Goal: Task Accomplishment & Management: Complete application form

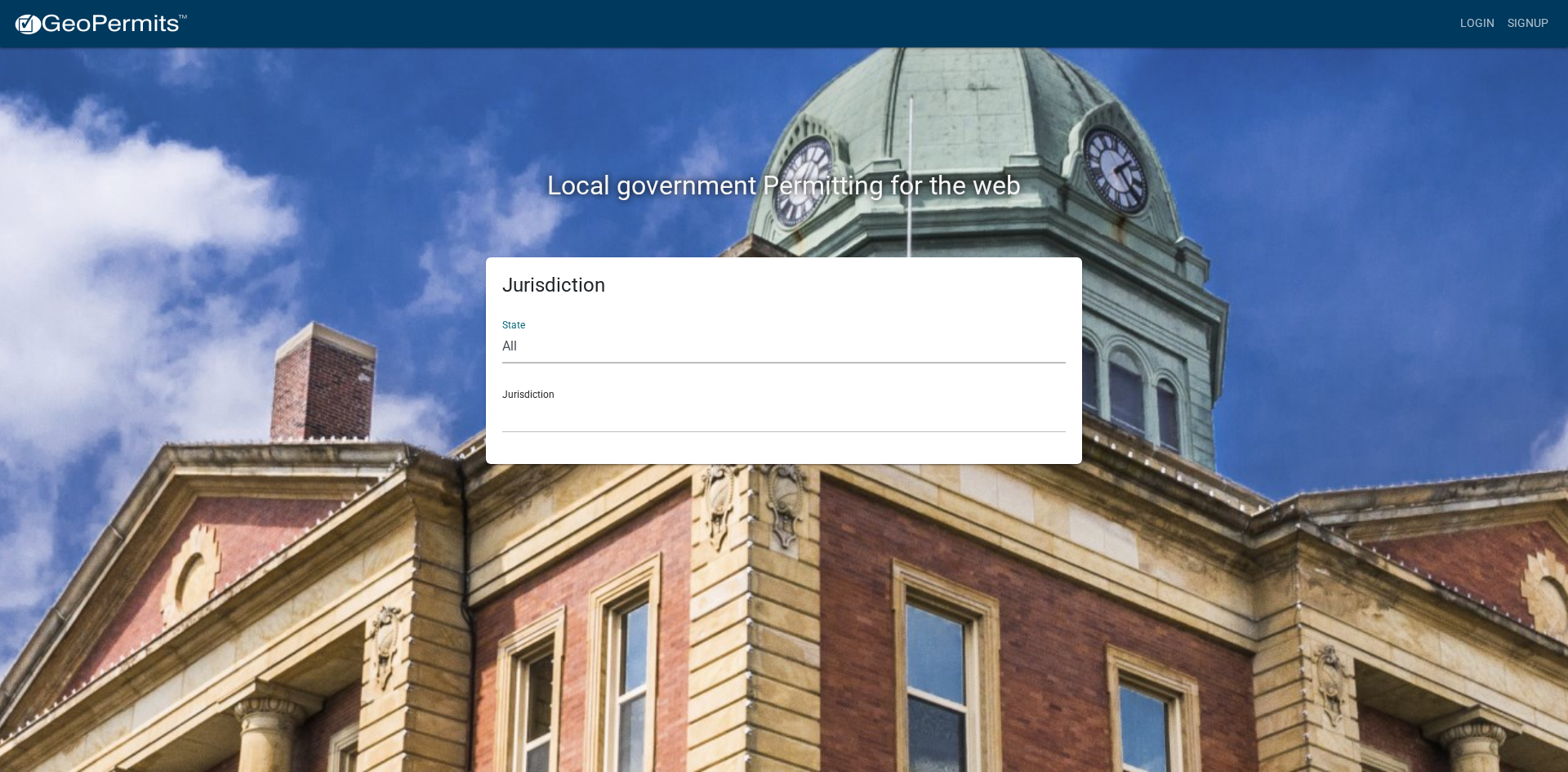
click at [531, 347] on select "All [US_STATE] [US_STATE] [US_STATE] [US_STATE] [US_STATE] [US_STATE] [US_STATE…" at bounding box center [784, 346] width 564 height 33
select select "[US_STATE]"
click at [502, 330] on select "All [US_STATE] [US_STATE] [US_STATE] [US_STATE] [US_STATE] [US_STATE] [US_STATE…" at bounding box center [784, 346] width 564 height 33
drag, startPoint x: 535, startPoint y: 421, endPoint x: 529, endPoint y: 412, distance: 10.8
click at [532, 416] on select "[GEOGRAPHIC_DATA], [US_STATE] [GEOGRAPHIC_DATA], [US_STATE] [GEOGRAPHIC_DATA], …" at bounding box center [784, 416] width 564 height 33
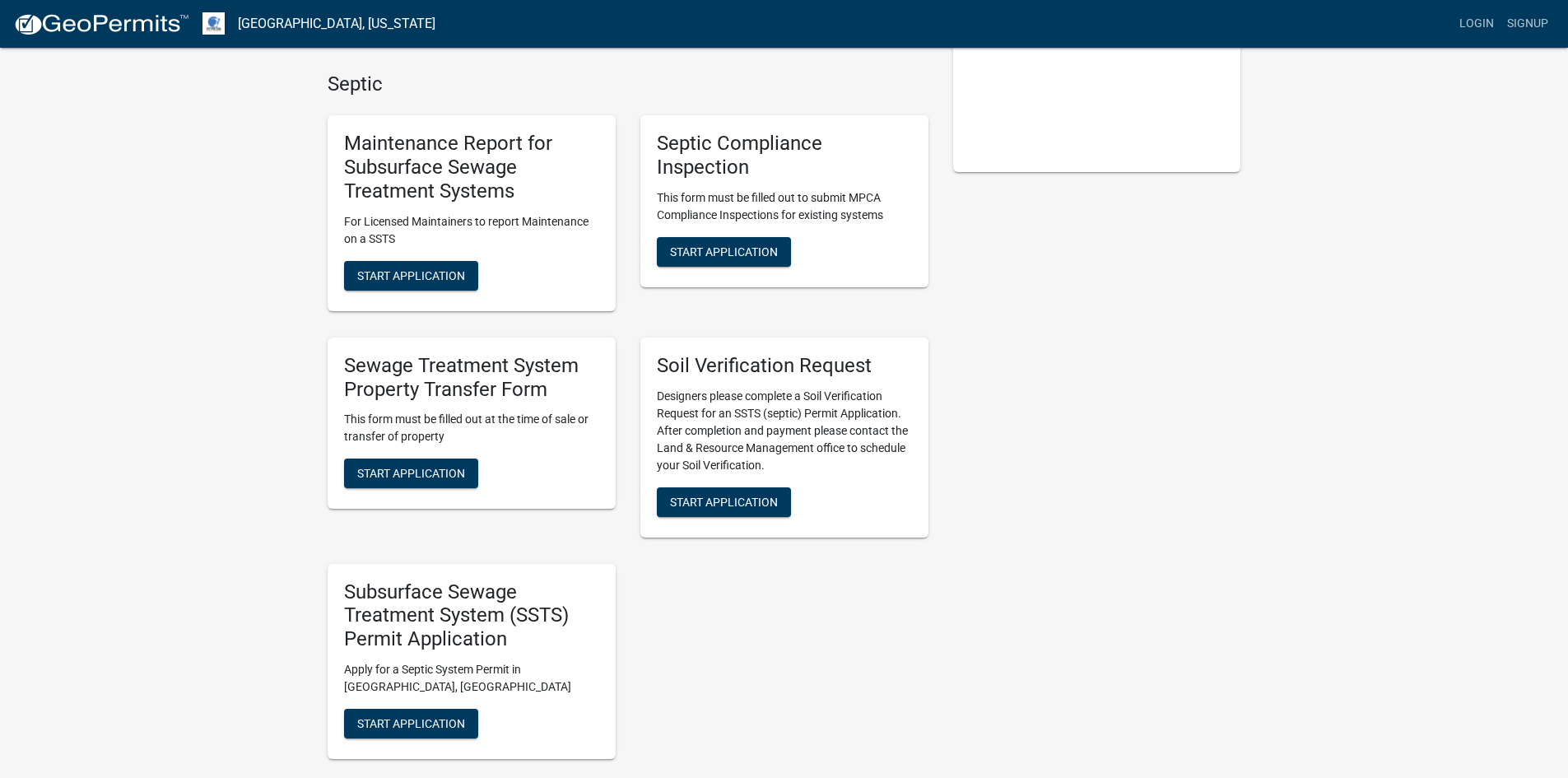
scroll to position [377, 0]
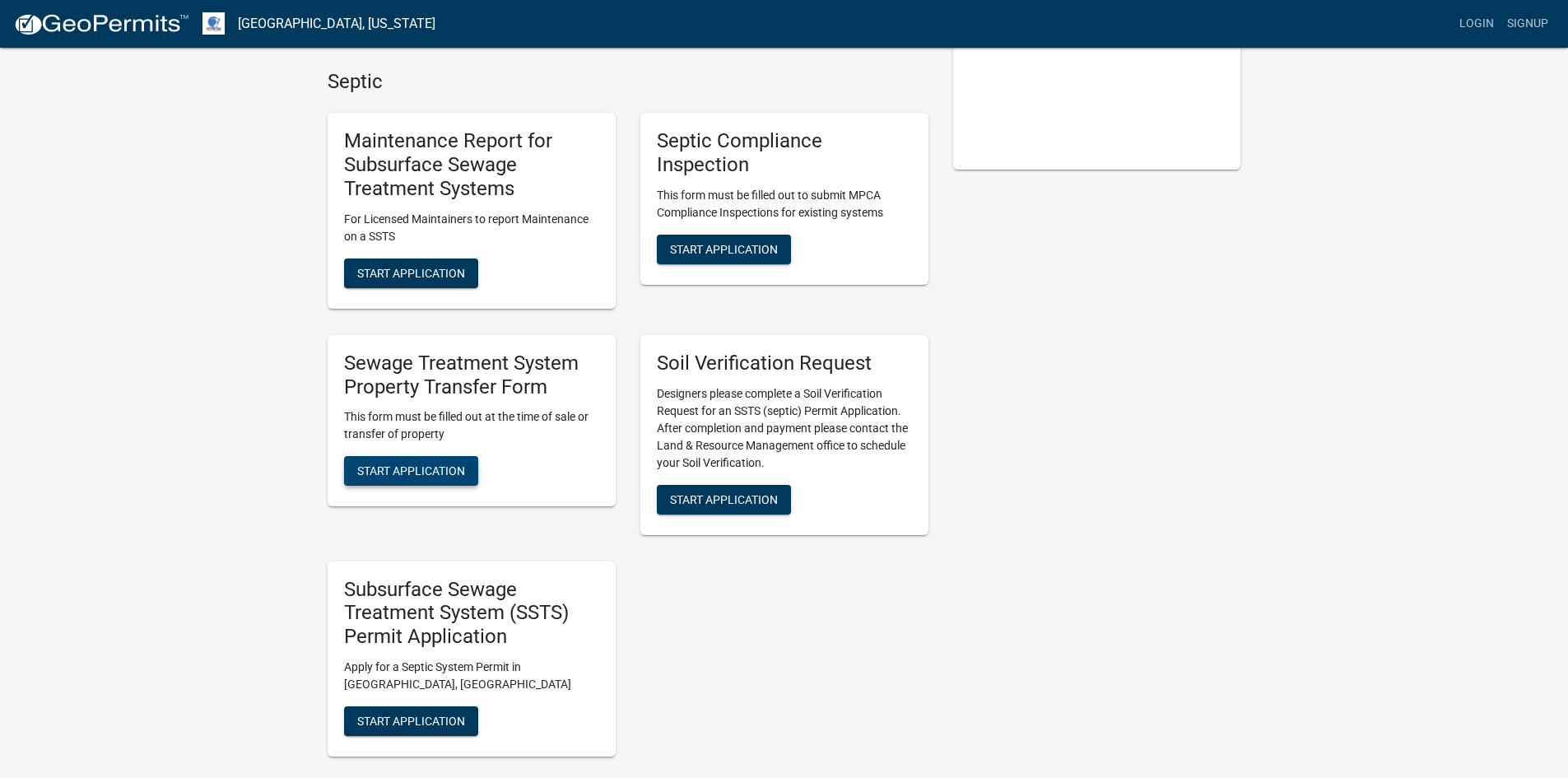
click at [419, 474] on span "Start Application" at bounding box center [411, 471] width 108 height 13
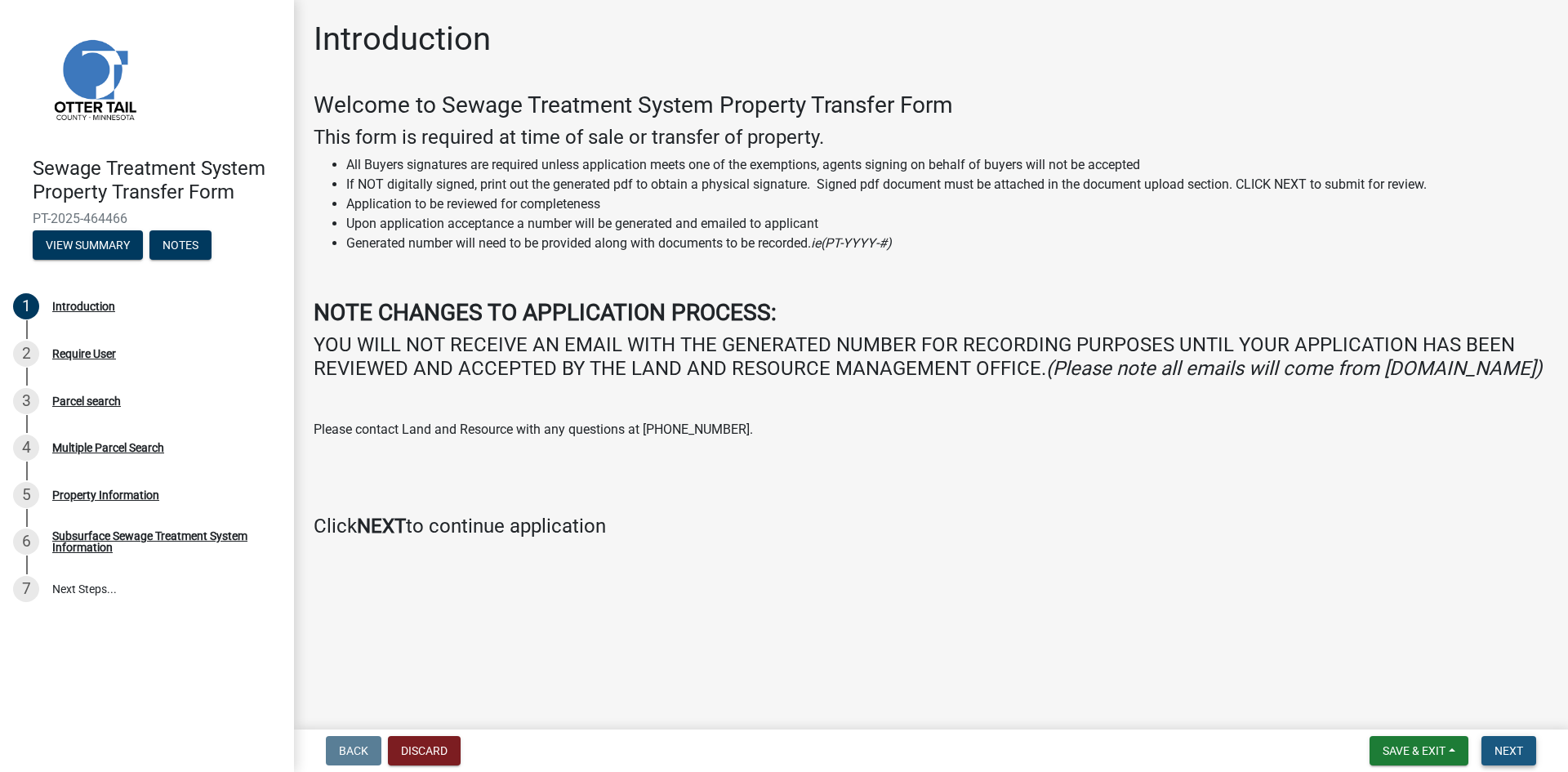
click at [1513, 744] on span "Next" at bounding box center [1508, 751] width 29 height 13
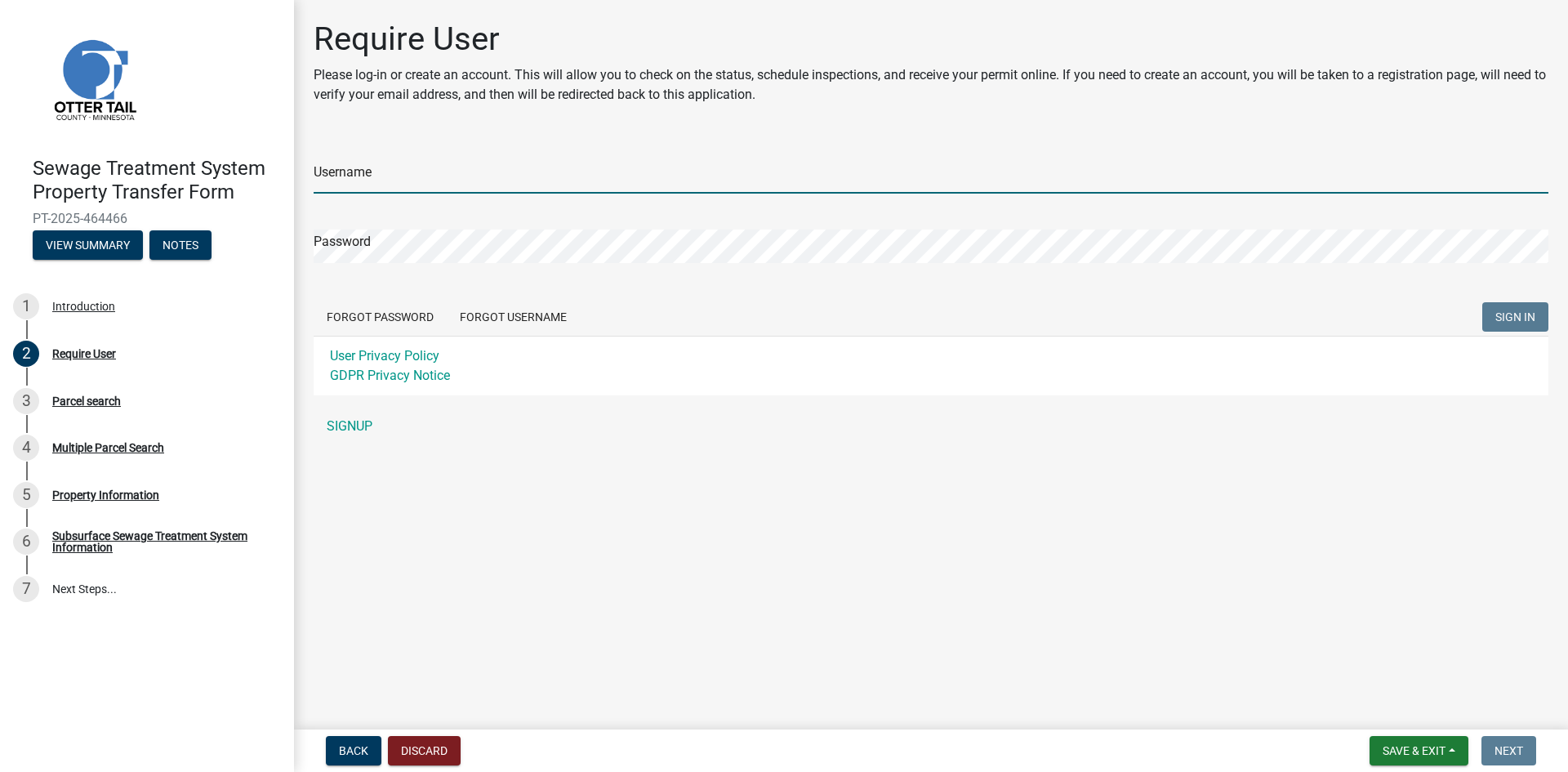
click at [338, 177] on input "Username" at bounding box center [930, 177] width 1235 height 33
type input "KBerg"
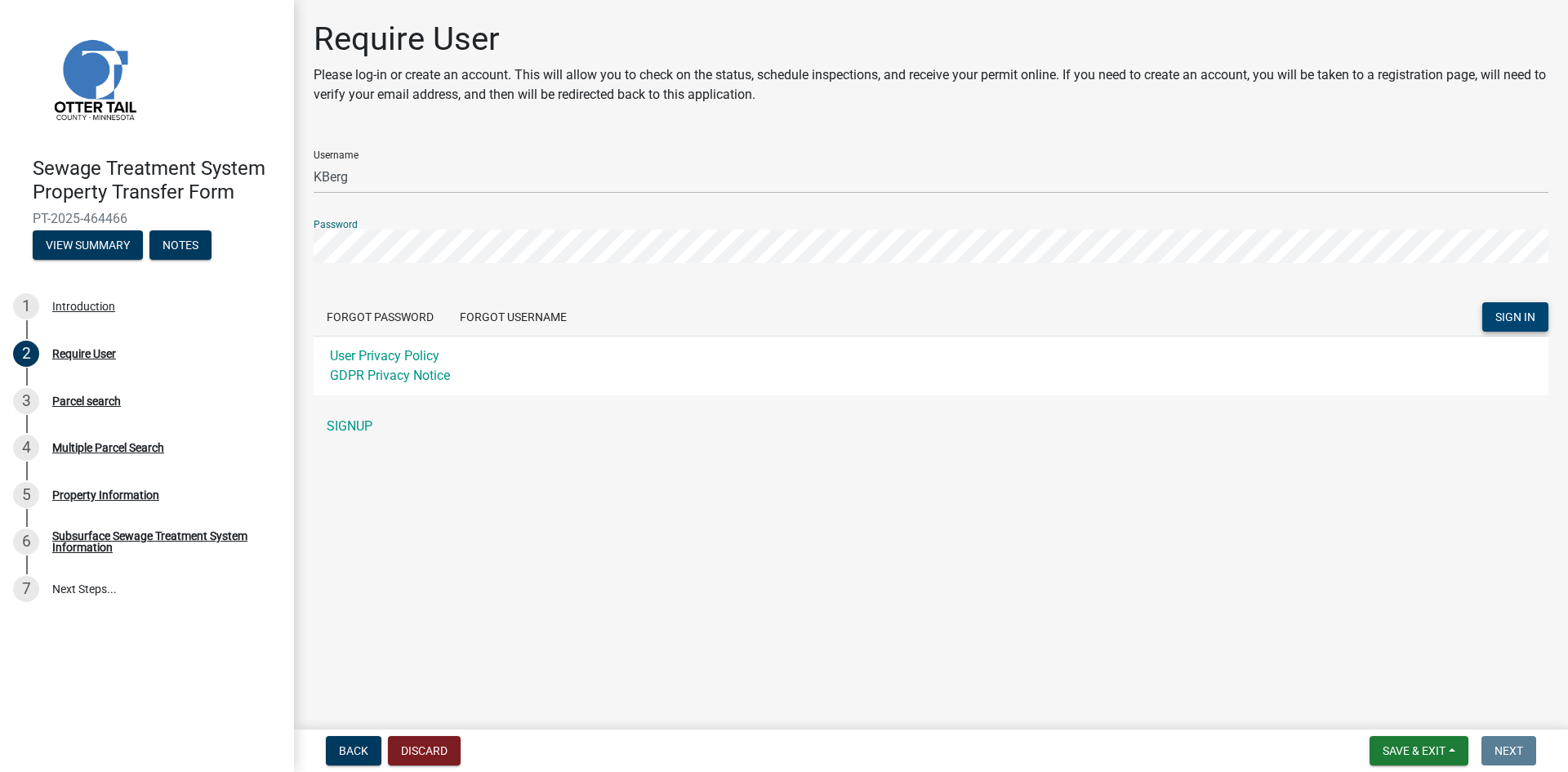
click at [1482, 302] on button "SIGN IN" at bounding box center [1515, 317] width 66 height 29
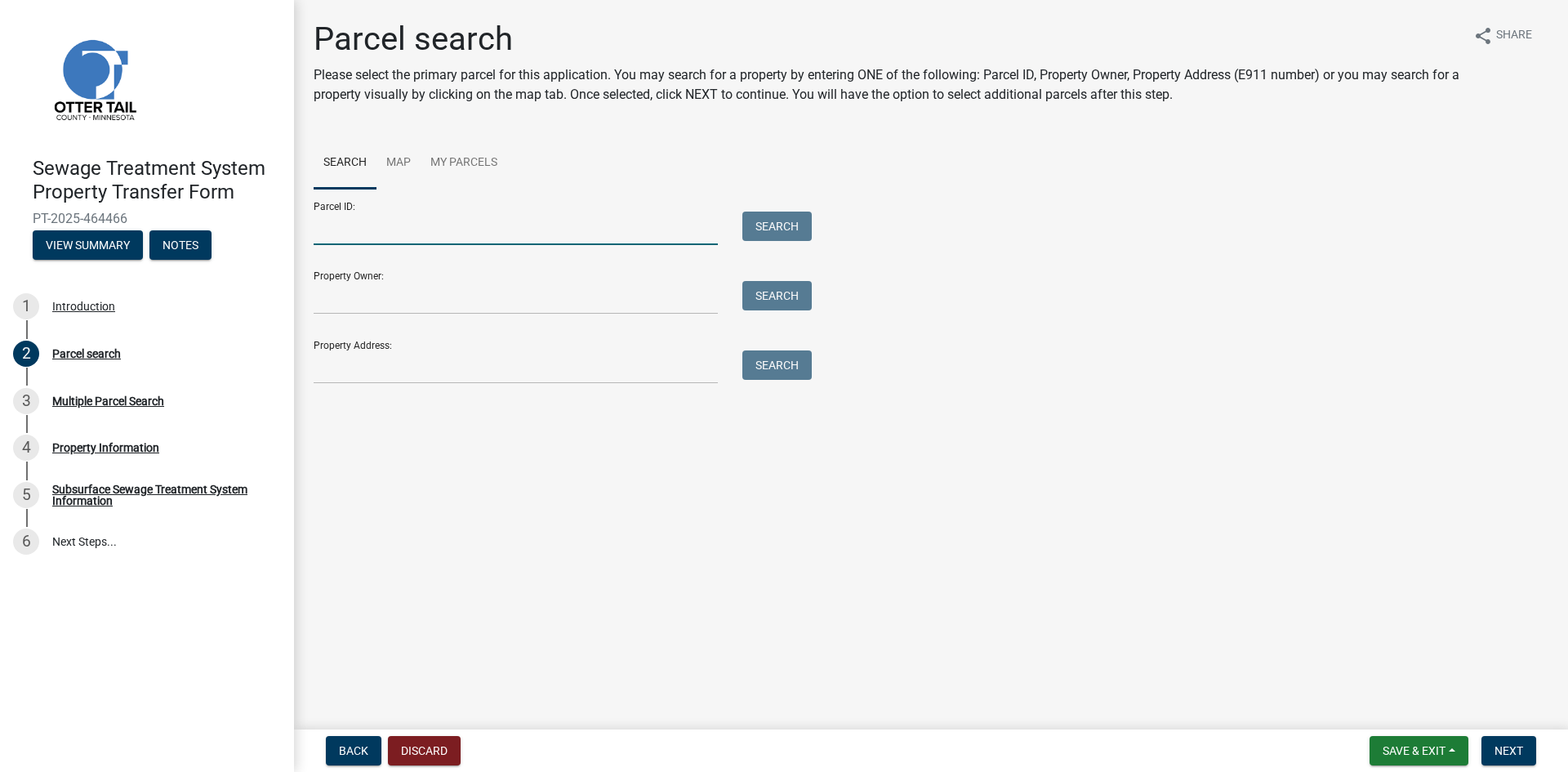
click at [350, 228] on input "Parcel ID:" at bounding box center [515, 228] width 404 height 33
click at [322, 228] on input "Parcel ID:" at bounding box center [515, 228] width 404 height 33
paste input "74.000.99.0689.000"
type input "74.000.99.0689.000"
click at [340, 296] on input "Property Owner:" at bounding box center [515, 298] width 404 height 33
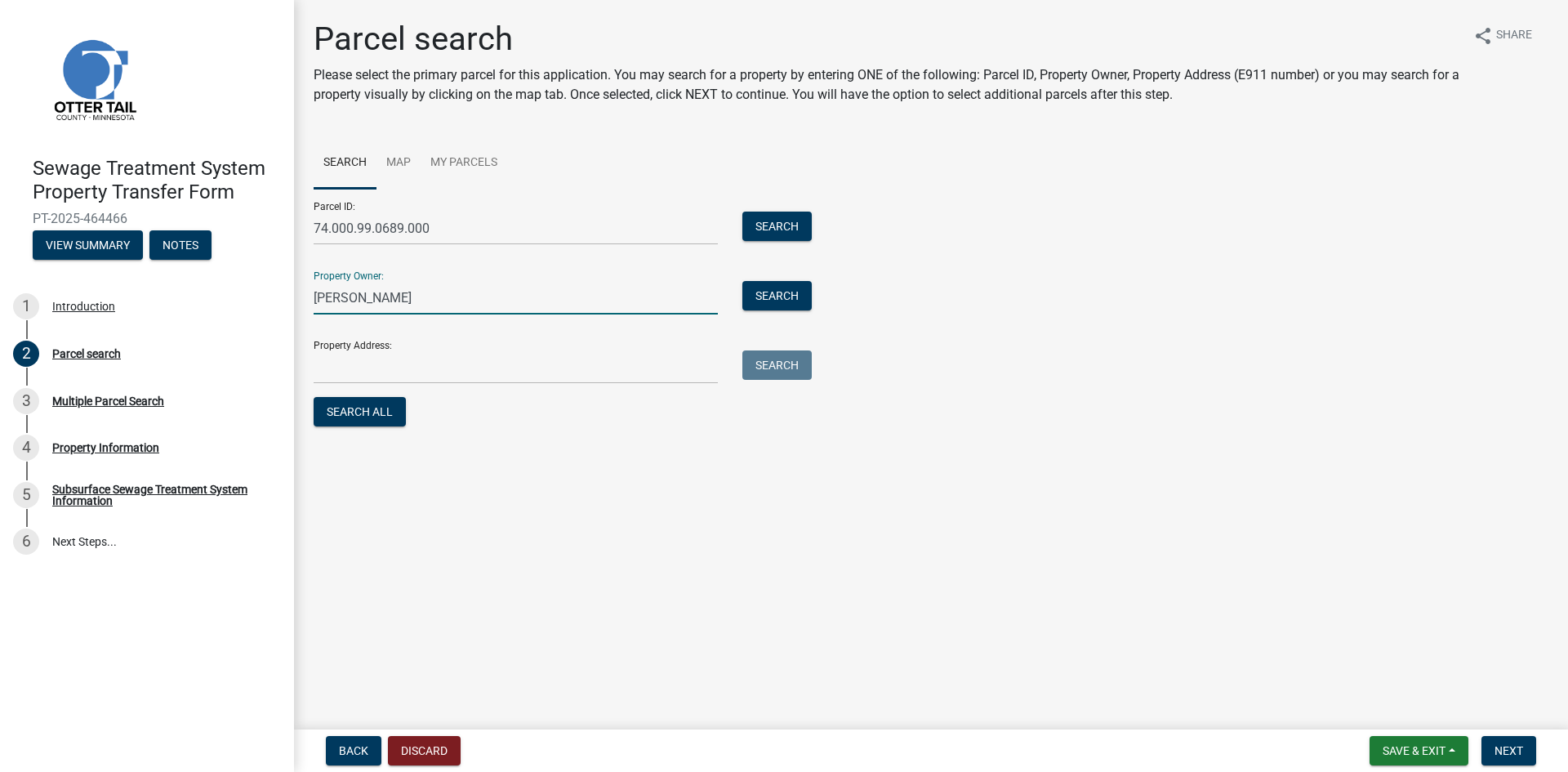
type input "[PERSON_NAME]"
click at [357, 297] on input "[PERSON_NAME]" at bounding box center [515, 298] width 404 height 33
click at [429, 302] on input "[PERSON_NAME] and DevonMcClendon" at bounding box center [515, 298] width 404 height 33
type input "[PERSON_NAME] and [PERSON_NAME]"
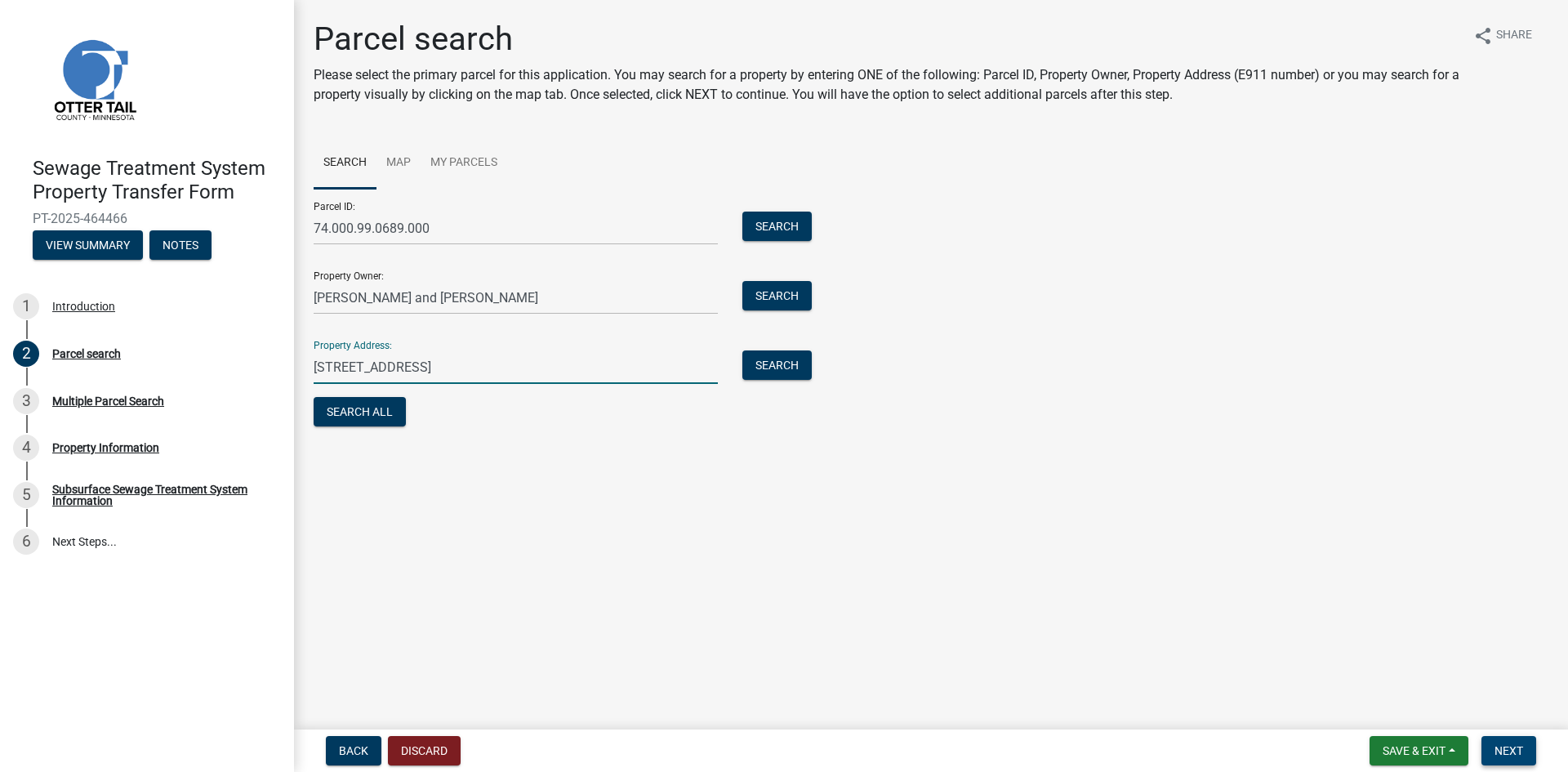
type input "[STREET_ADDRESS]"
click at [1504, 748] on span "Next" at bounding box center [1508, 751] width 29 height 13
click at [1511, 753] on span "Next" at bounding box center [1508, 751] width 29 height 13
click at [1507, 747] on span "Next" at bounding box center [1508, 751] width 29 height 13
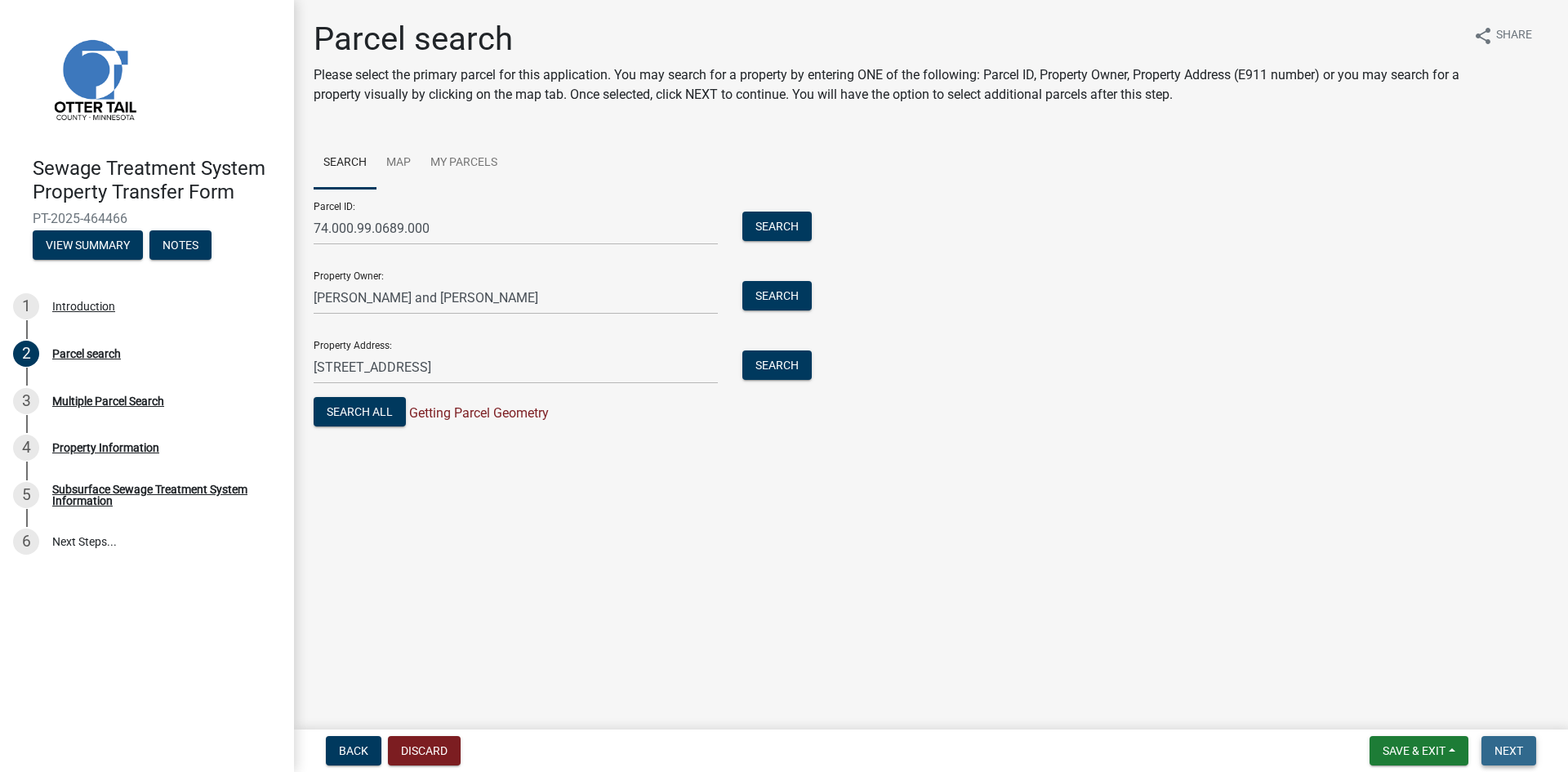
click at [1507, 747] on span "Next" at bounding box center [1508, 751] width 29 height 13
click at [1509, 752] on span "Next" at bounding box center [1508, 751] width 29 height 13
click at [1515, 747] on span "Next" at bounding box center [1508, 751] width 29 height 13
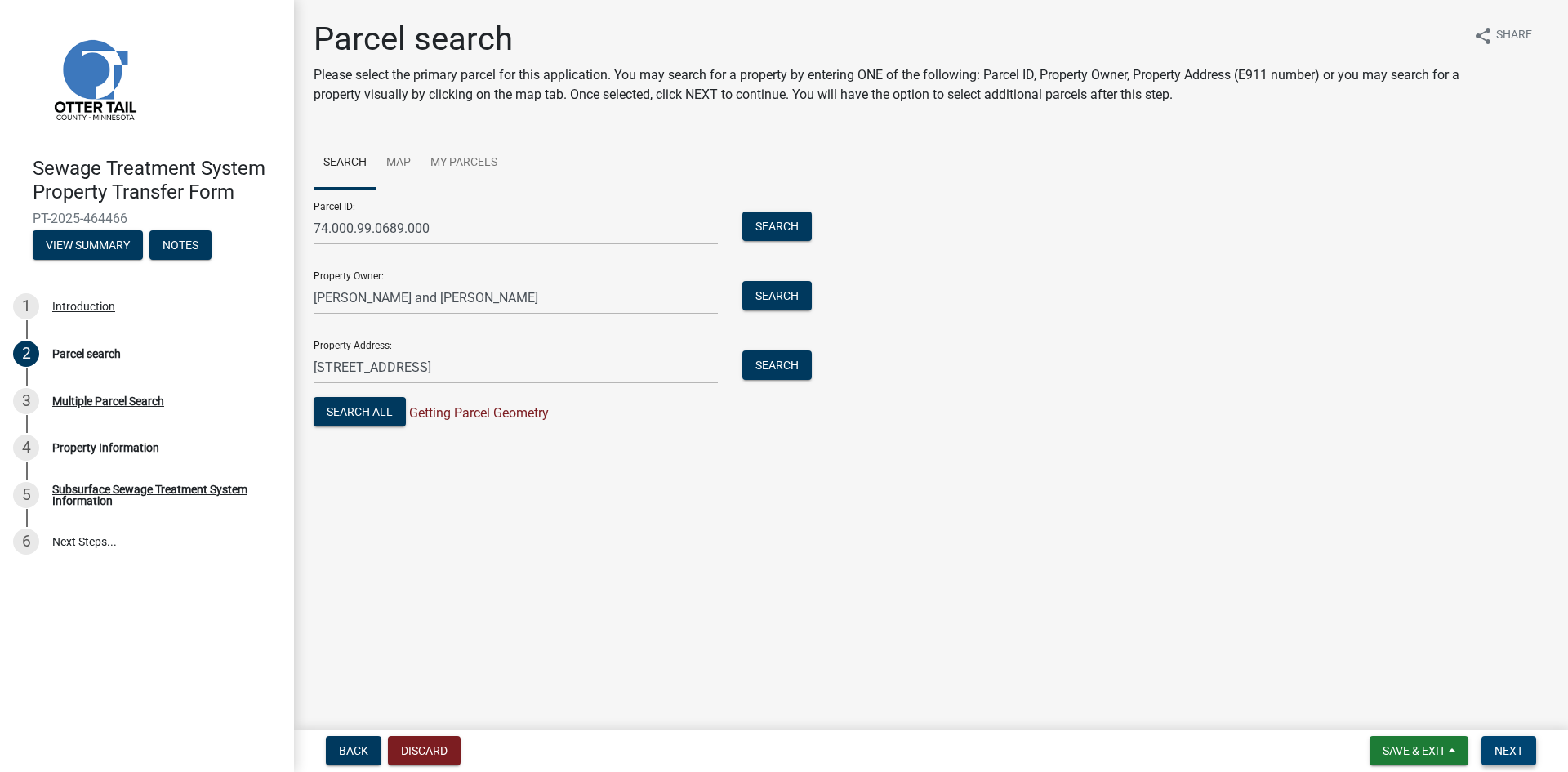
click at [1515, 742] on button "Next" at bounding box center [1508, 751] width 54 height 29
click at [1504, 751] on span "Next" at bounding box center [1508, 751] width 29 height 13
click at [764, 222] on button "Search" at bounding box center [777, 227] width 69 height 29
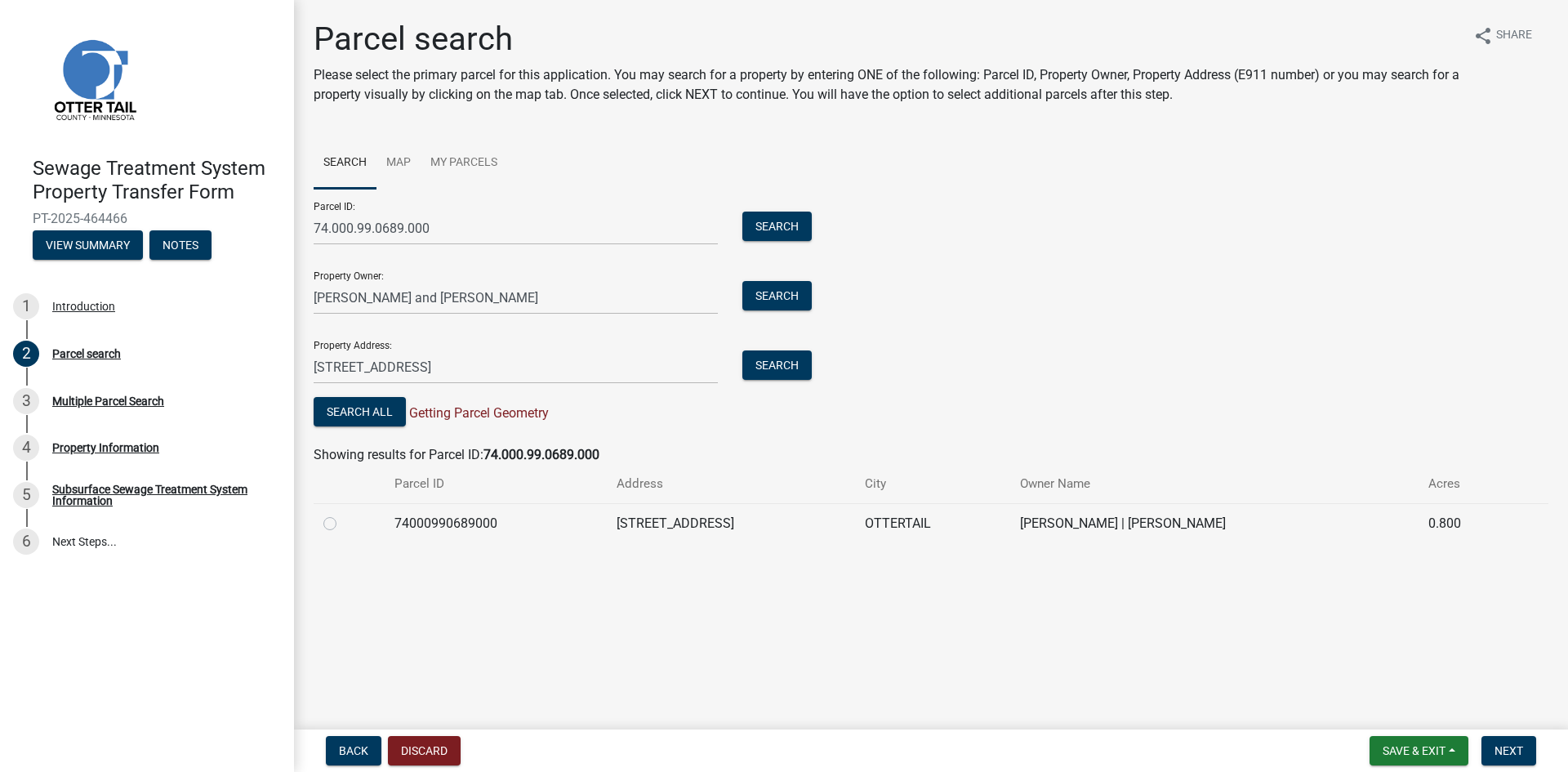
click at [343, 514] on label at bounding box center [343, 514] width 0 height 0
click at [343, 524] on input "radio" at bounding box center [348, 520] width 11 height 11
radio input "true"
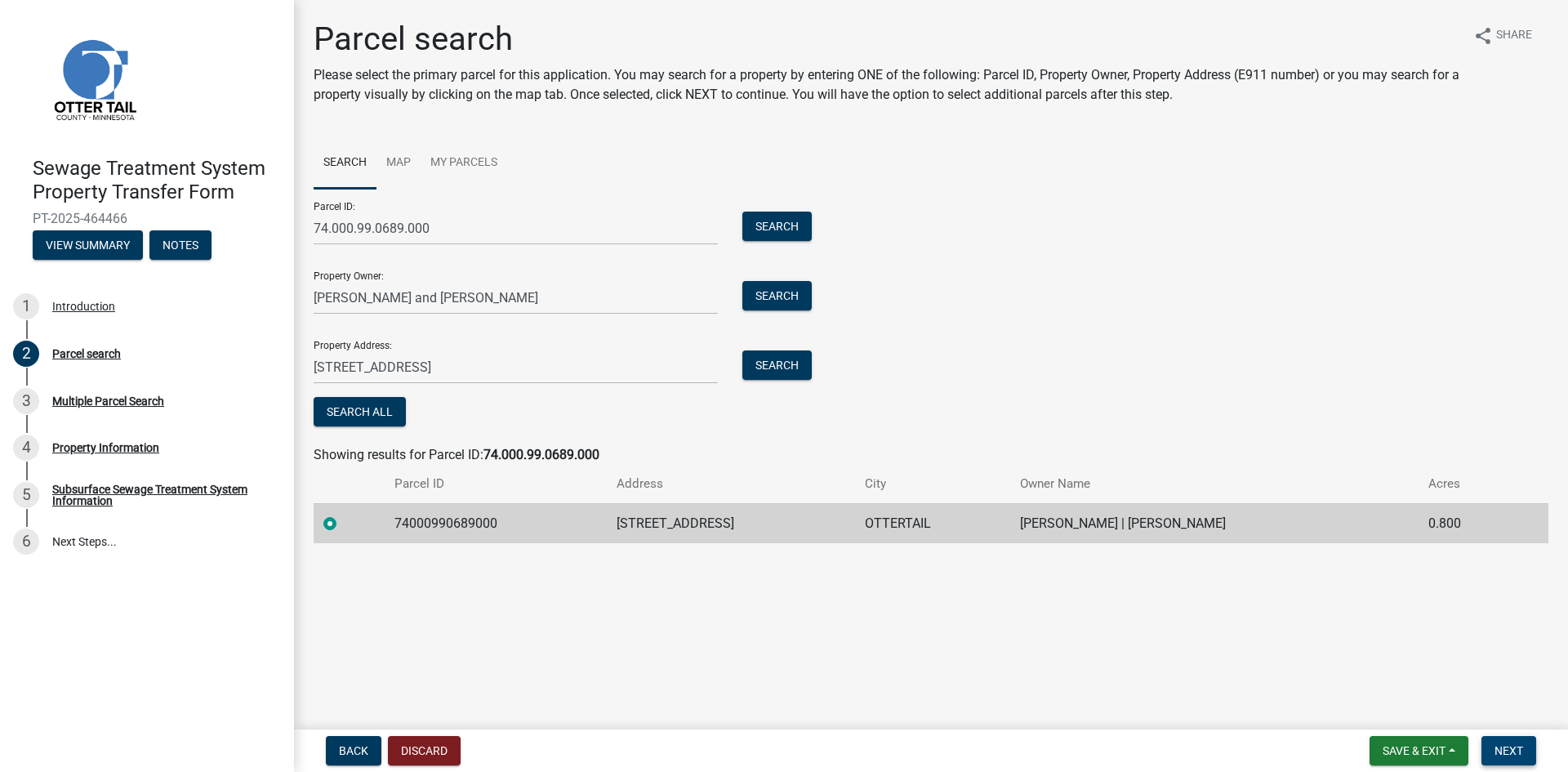
click at [1505, 754] on span "Next" at bounding box center [1508, 751] width 29 height 13
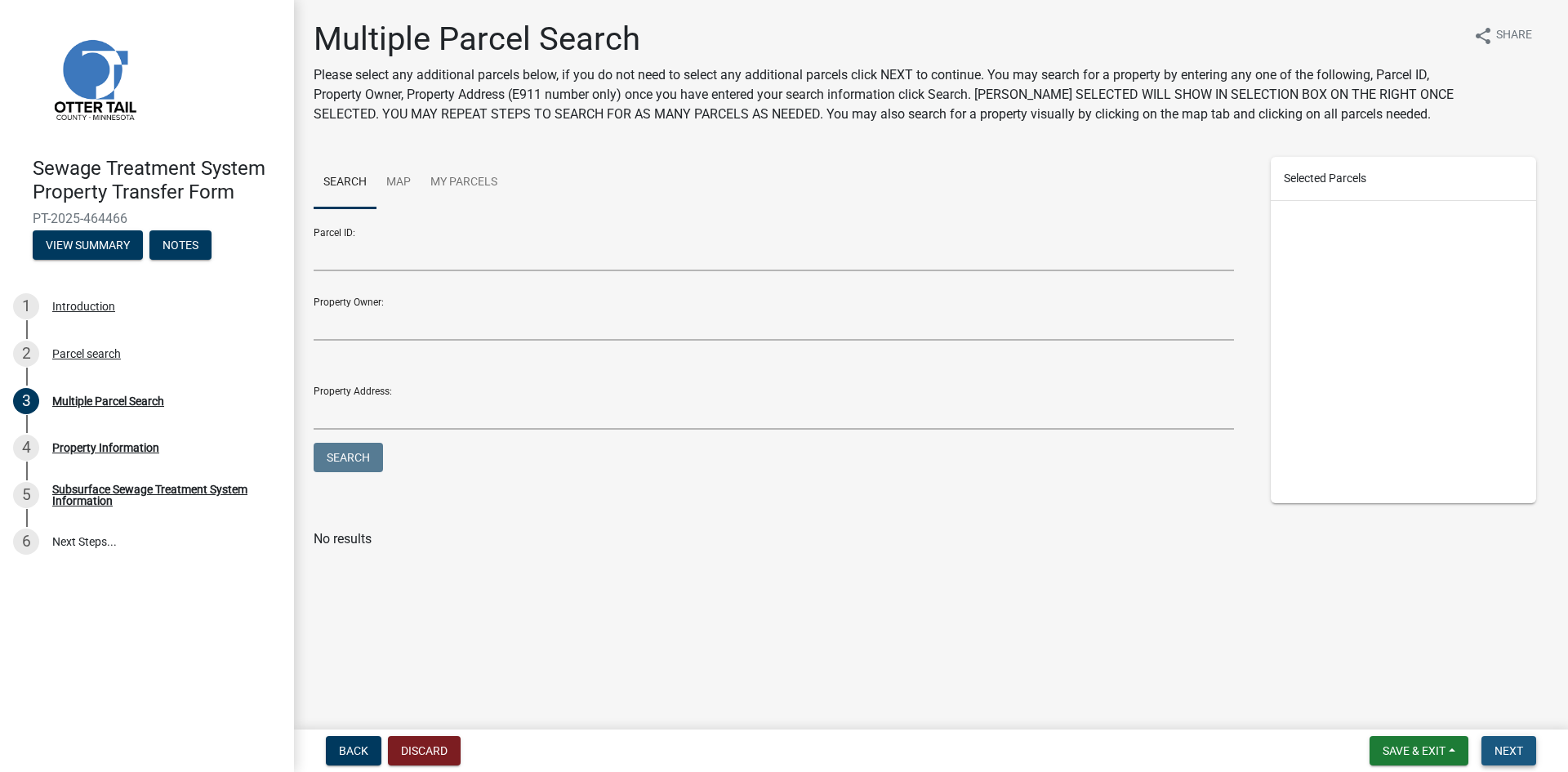
click at [1516, 752] on span "Next" at bounding box center [1508, 751] width 29 height 13
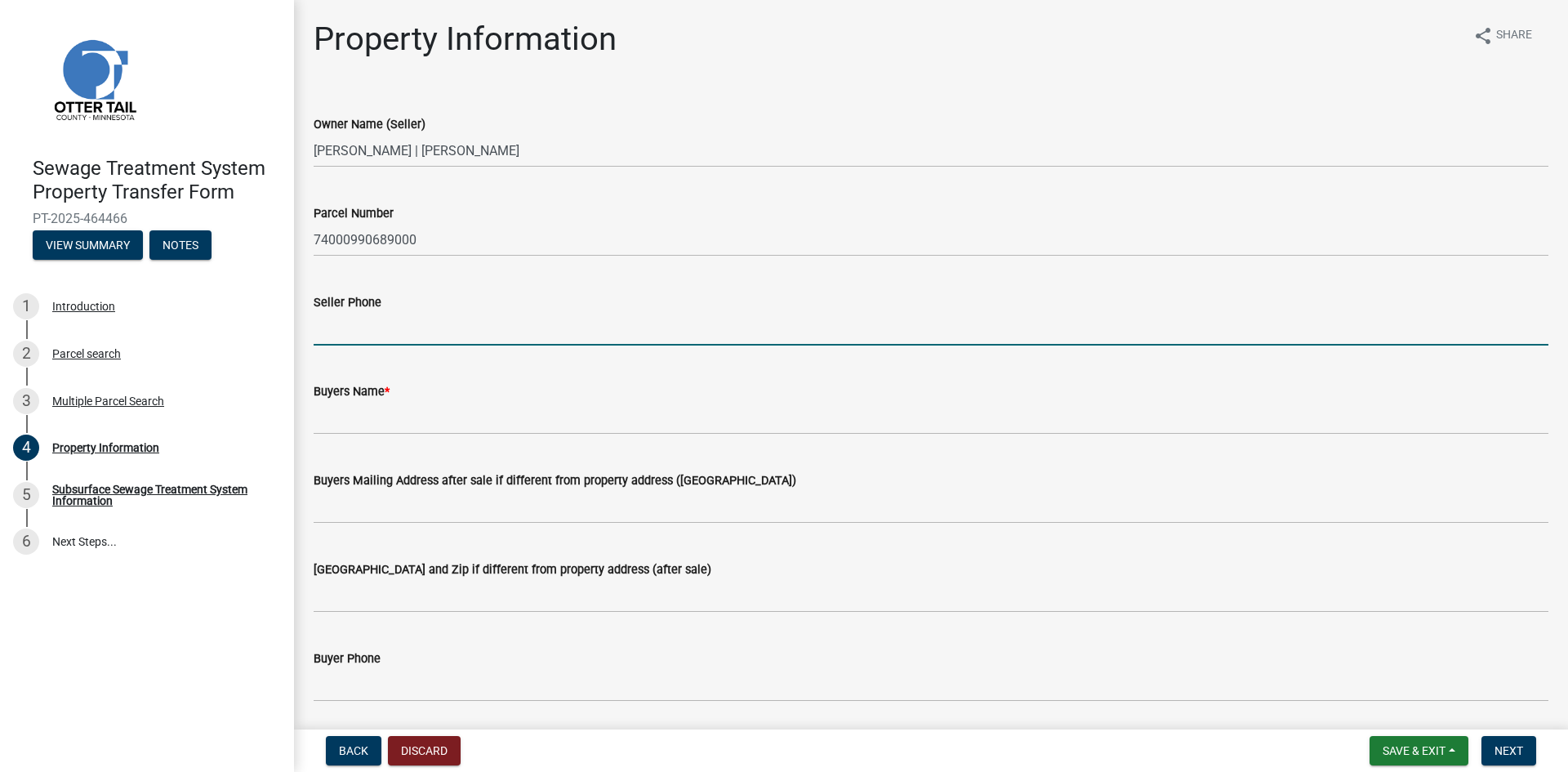
click at [335, 333] on input "Seller Phone" at bounding box center [930, 329] width 1235 height 33
click at [330, 327] on input "Seller Phone" at bounding box center [930, 329] width 1235 height 33
type input "6058805466"
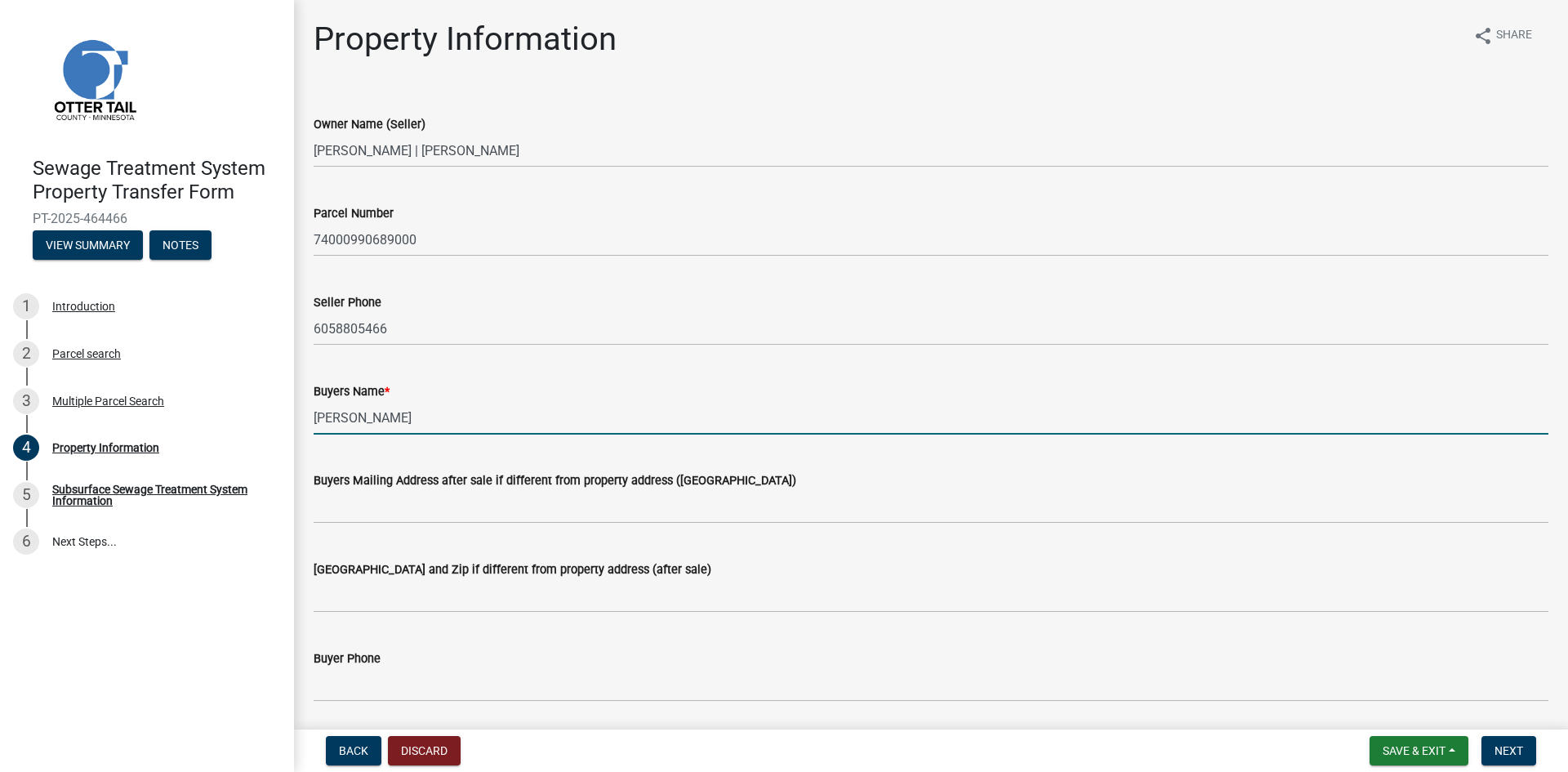
type input "[PERSON_NAME]"
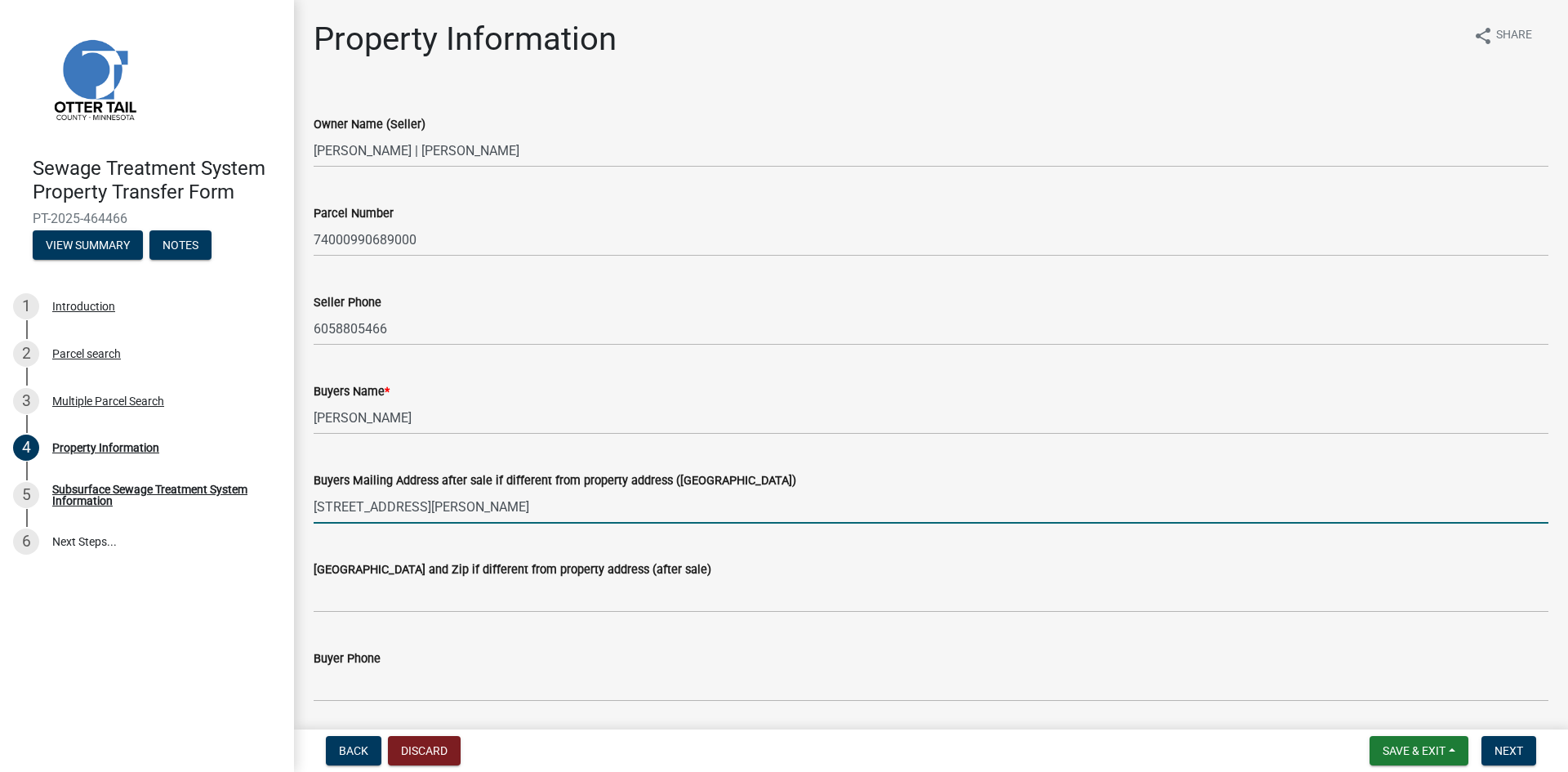
type input "[STREET_ADDRESS][PERSON_NAME]"
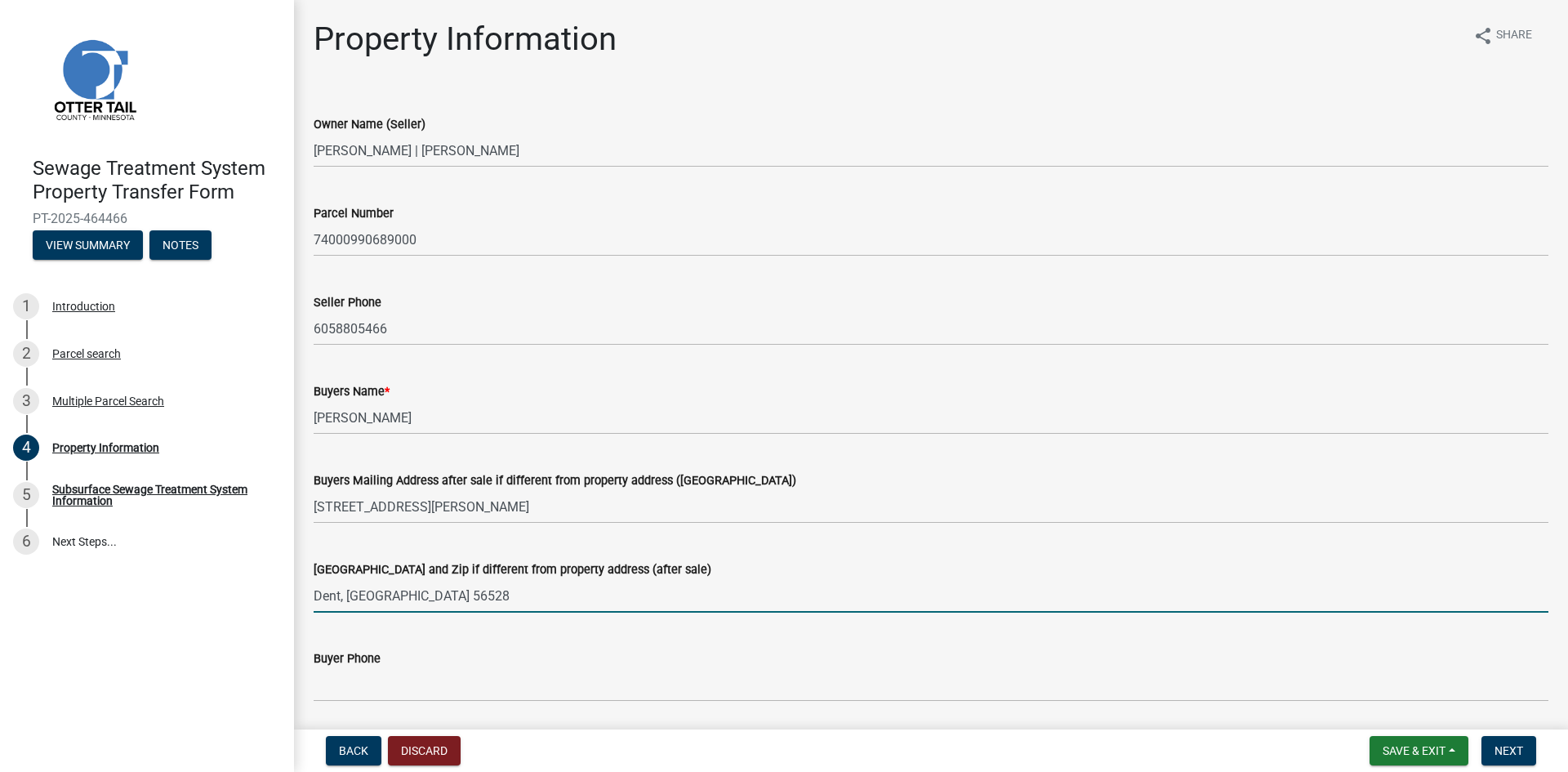
type input "Dent, [GEOGRAPHIC_DATA] 56528"
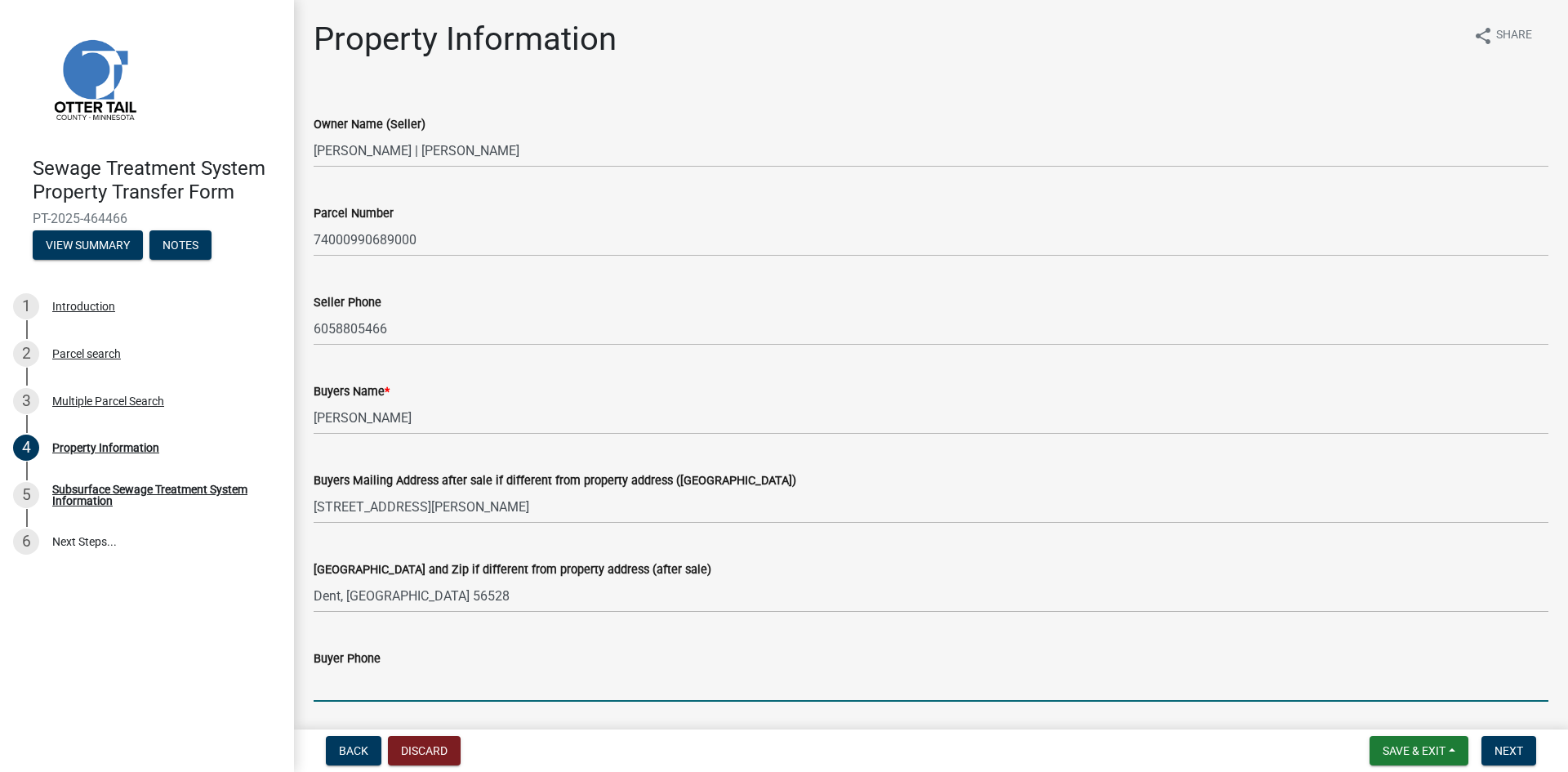
click at [326, 684] on input "Buyer Phone" at bounding box center [930, 684] width 1235 height 33
type input "2188412008"
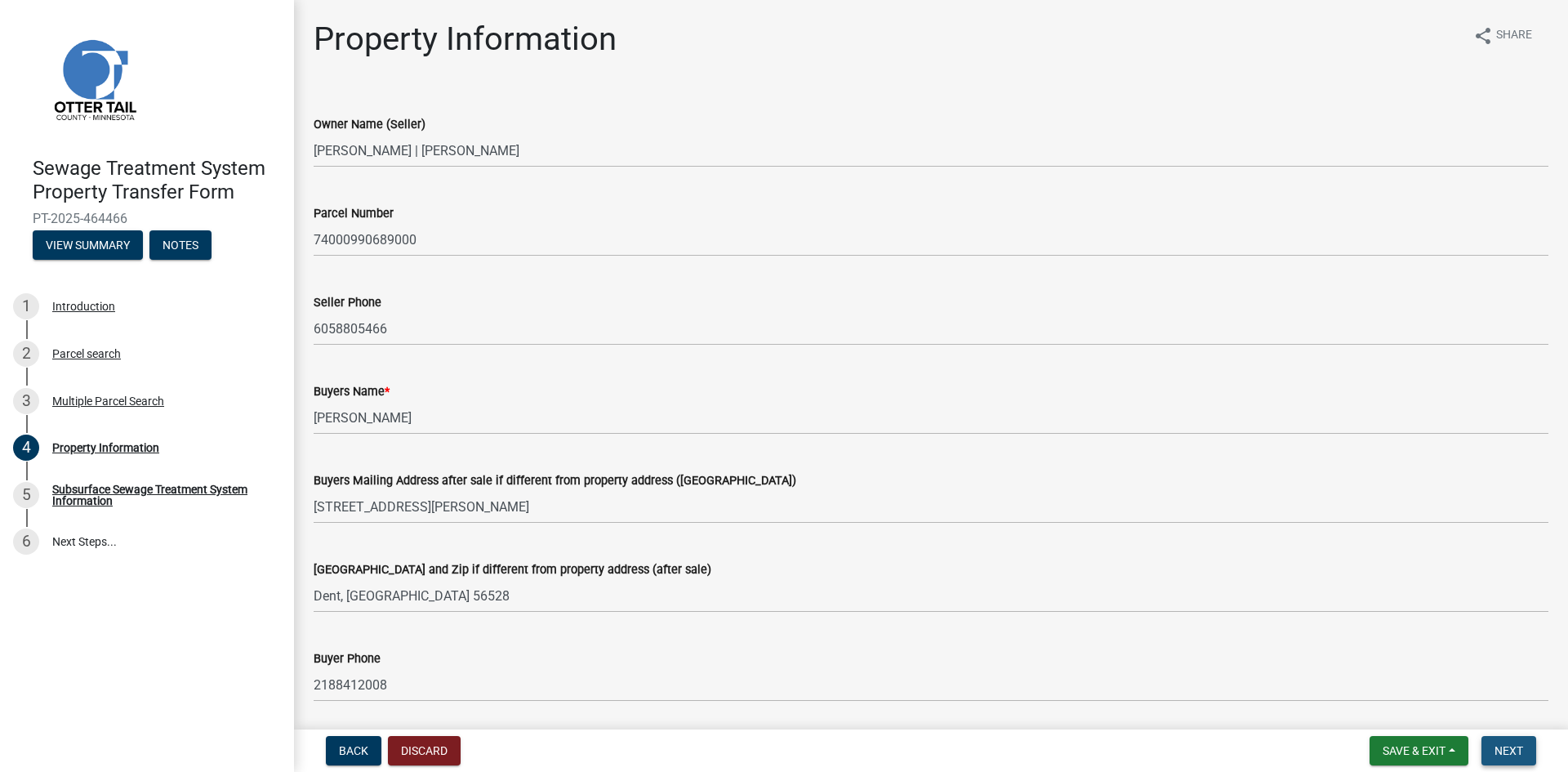
click at [1514, 747] on span "Next" at bounding box center [1508, 751] width 29 height 13
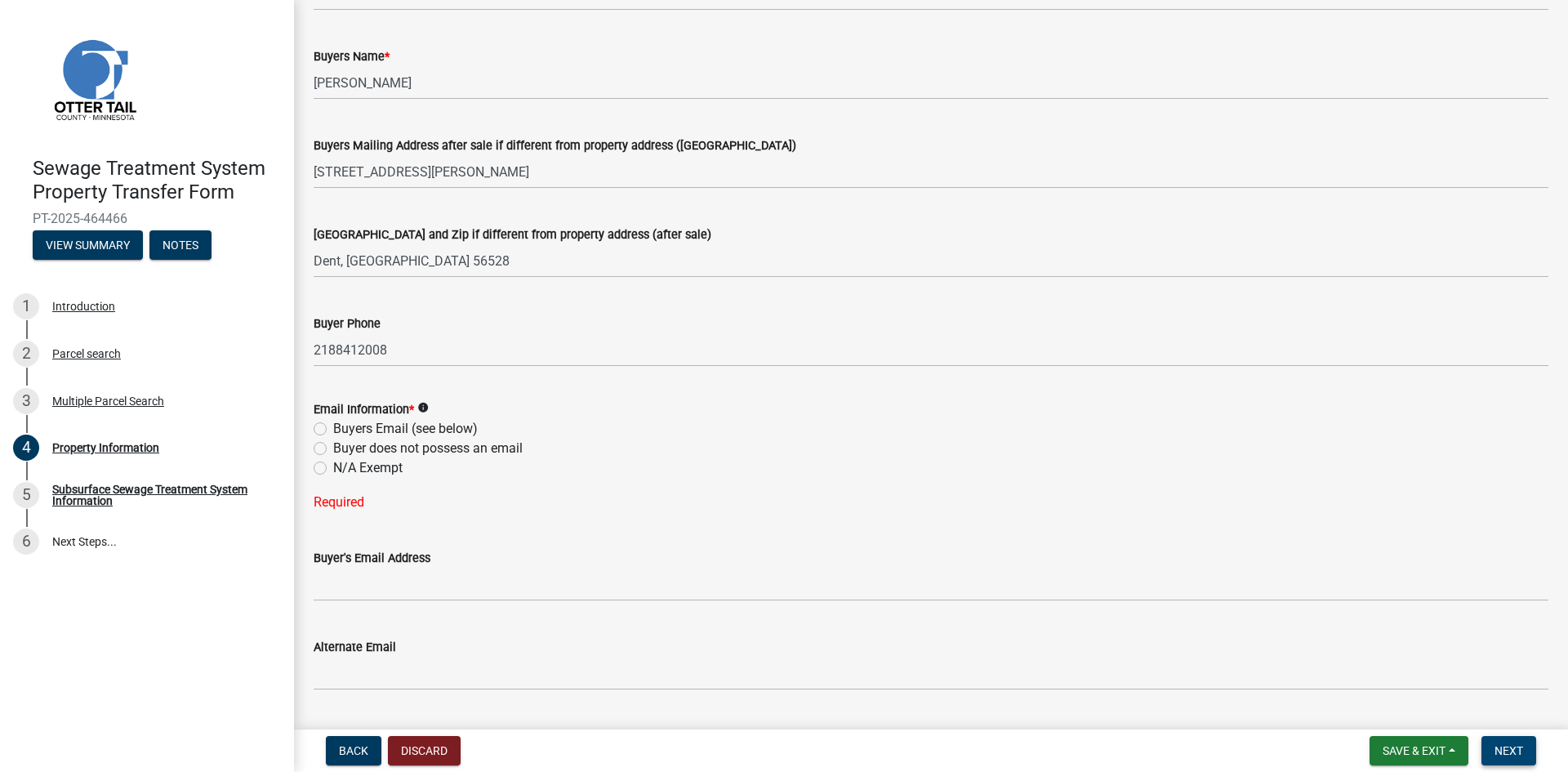
scroll to position [344, 0]
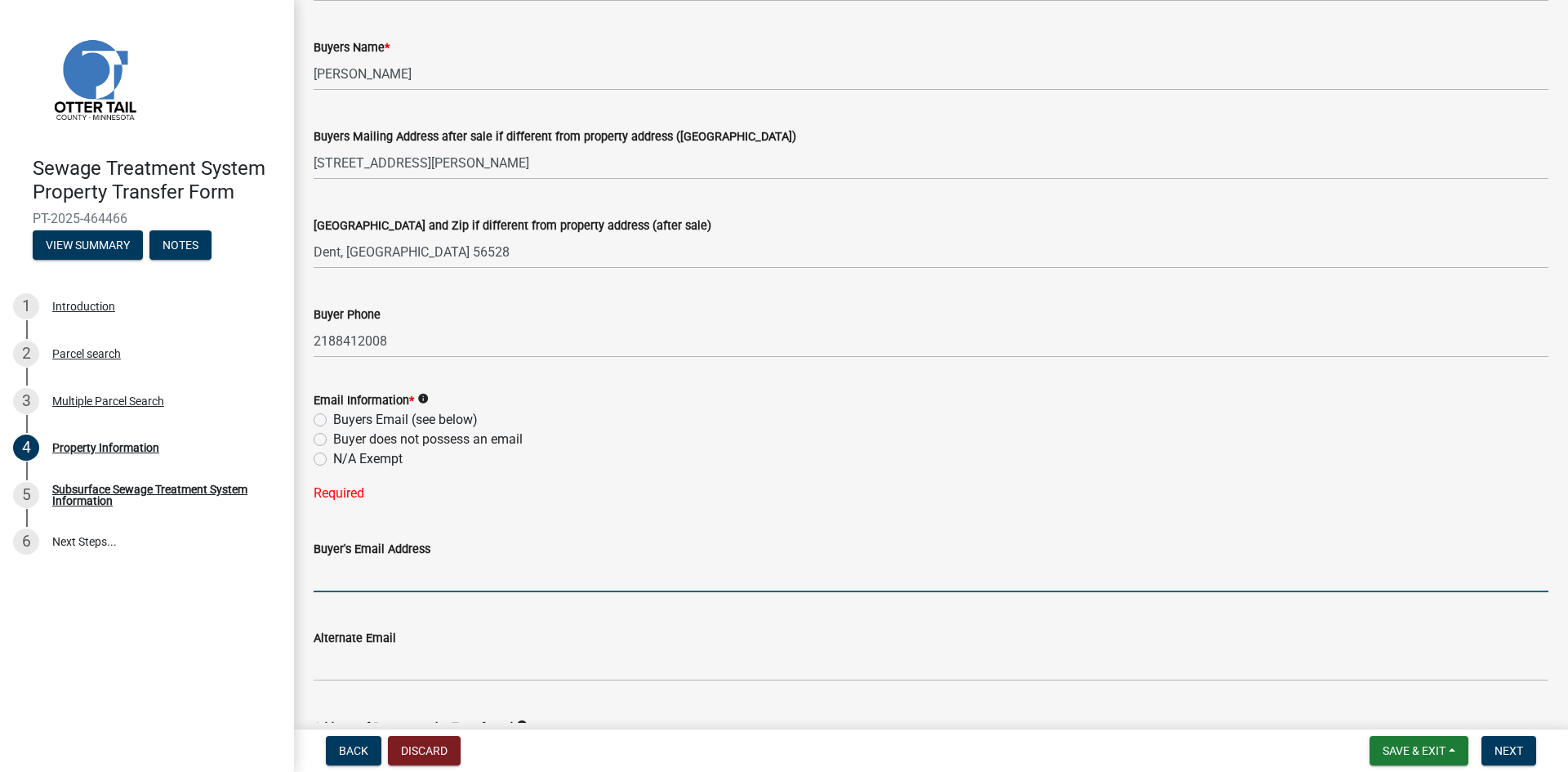
click at [330, 578] on input "Buyer's Email Address" at bounding box center [930, 575] width 1235 height 33
type input "[EMAIL_ADDRESS][DOMAIN_NAME]"
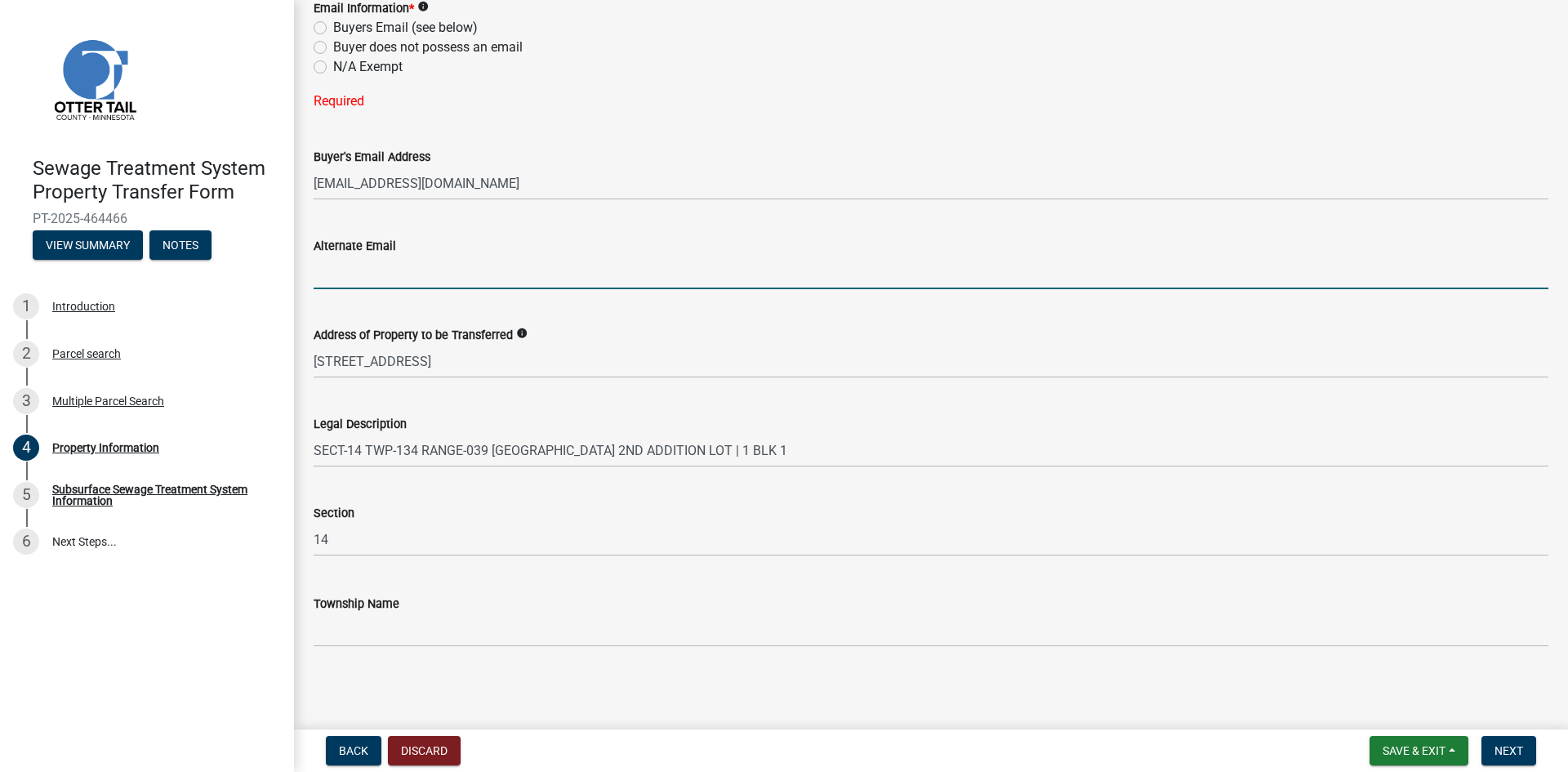
scroll to position [737, 0]
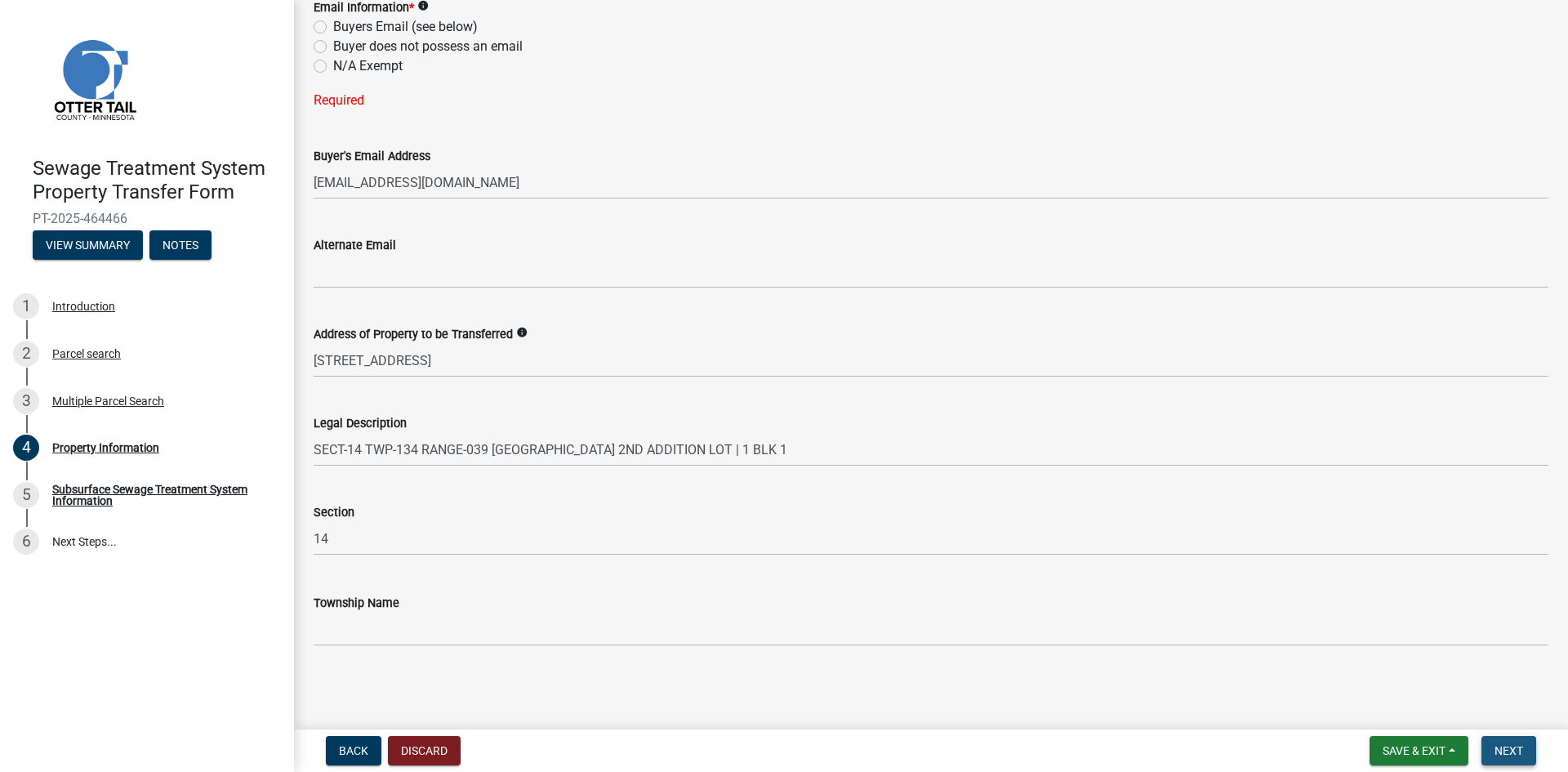
click at [1510, 751] on span "Next" at bounding box center [1508, 751] width 29 height 13
click at [333, 29] on label "Buyers Email (see below)" at bounding box center [405, 27] width 145 height 19
click at [333, 28] on input "Buyers Email (see below)" at bounding box center [339, 23] width 11 height 11
radio input "true"
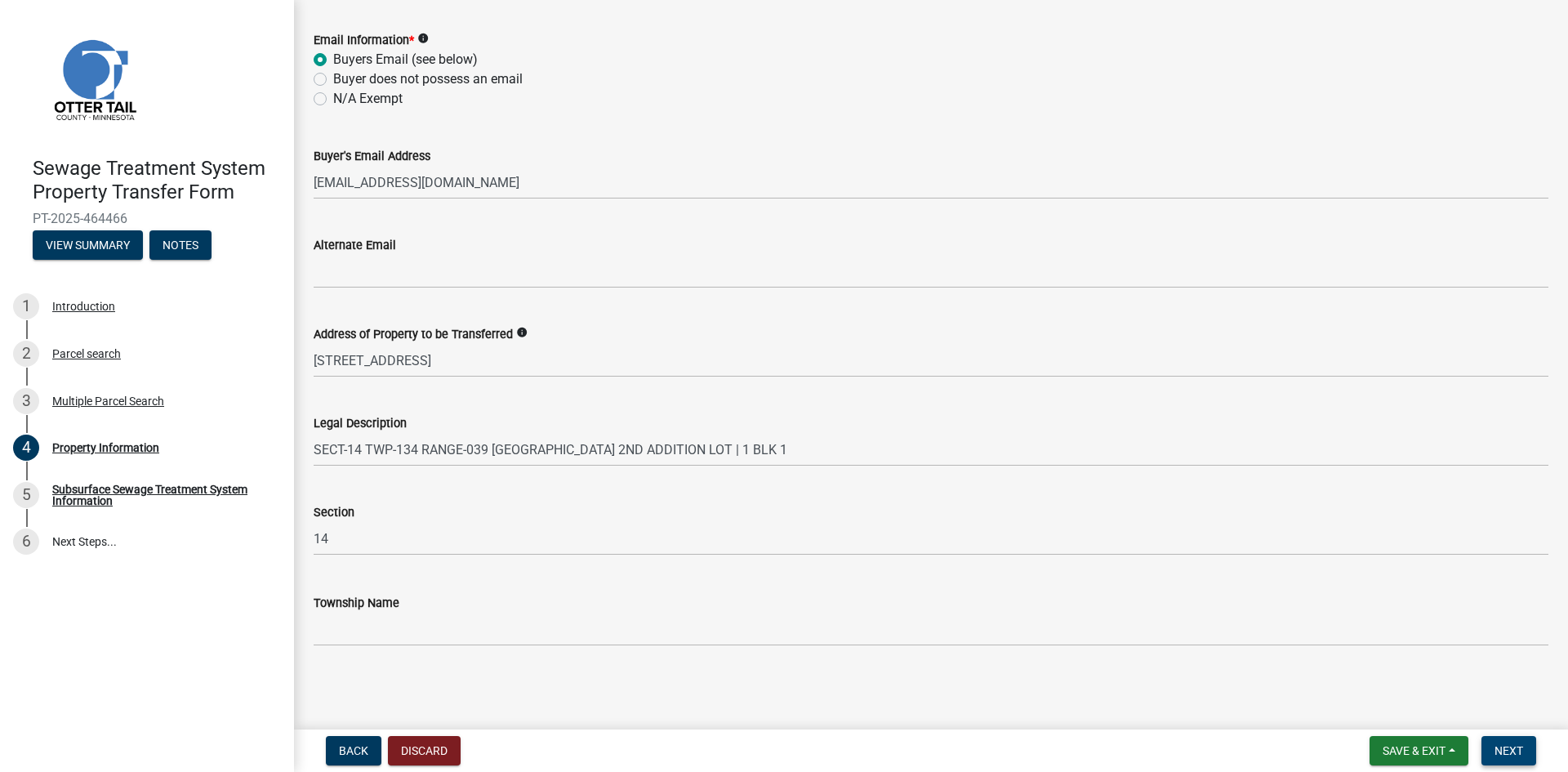
click at [1505, 750] on span "Next" at bounding box center [1508, 751] width 29 height 13
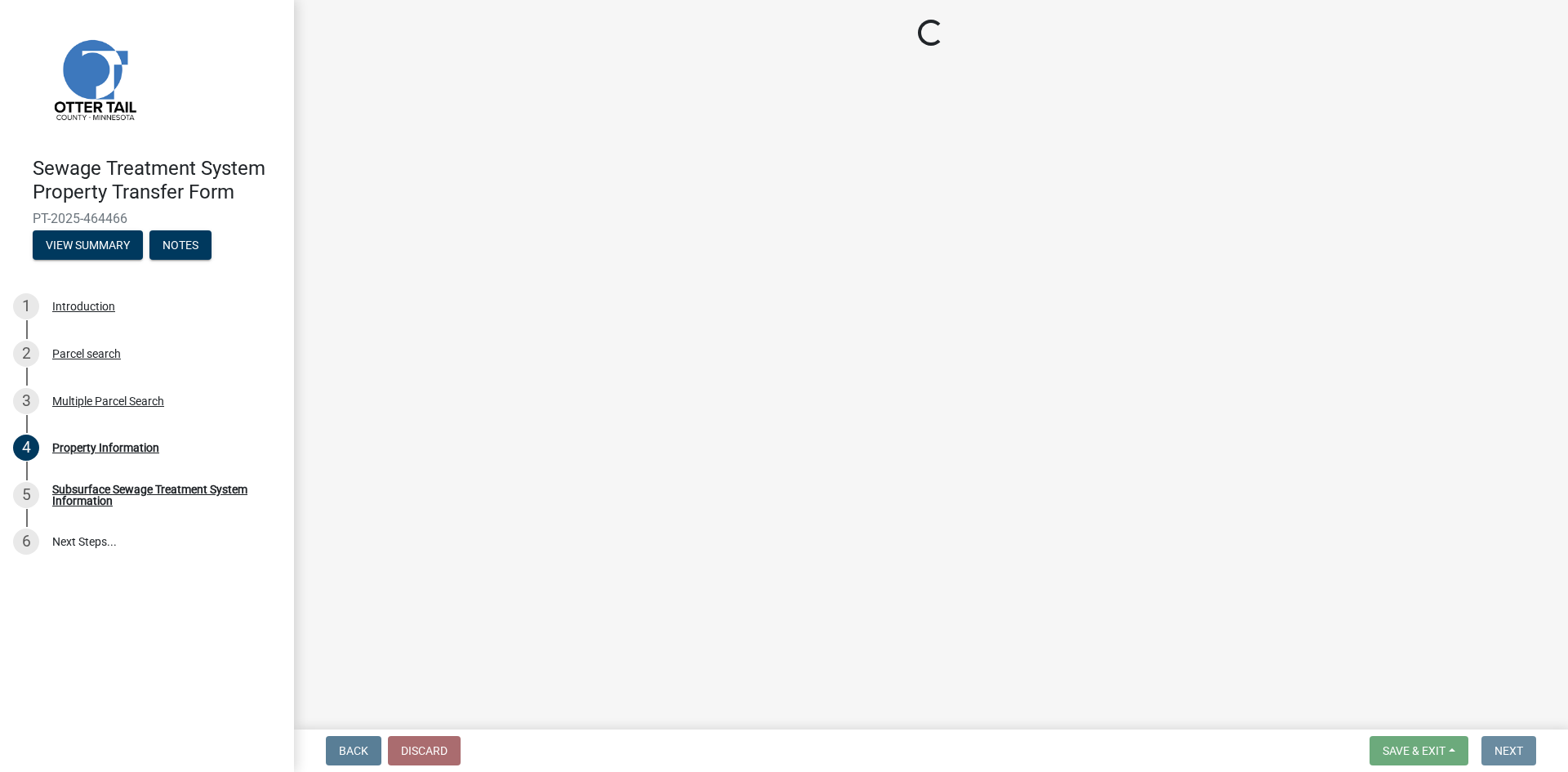
scroll to position [0, 0]
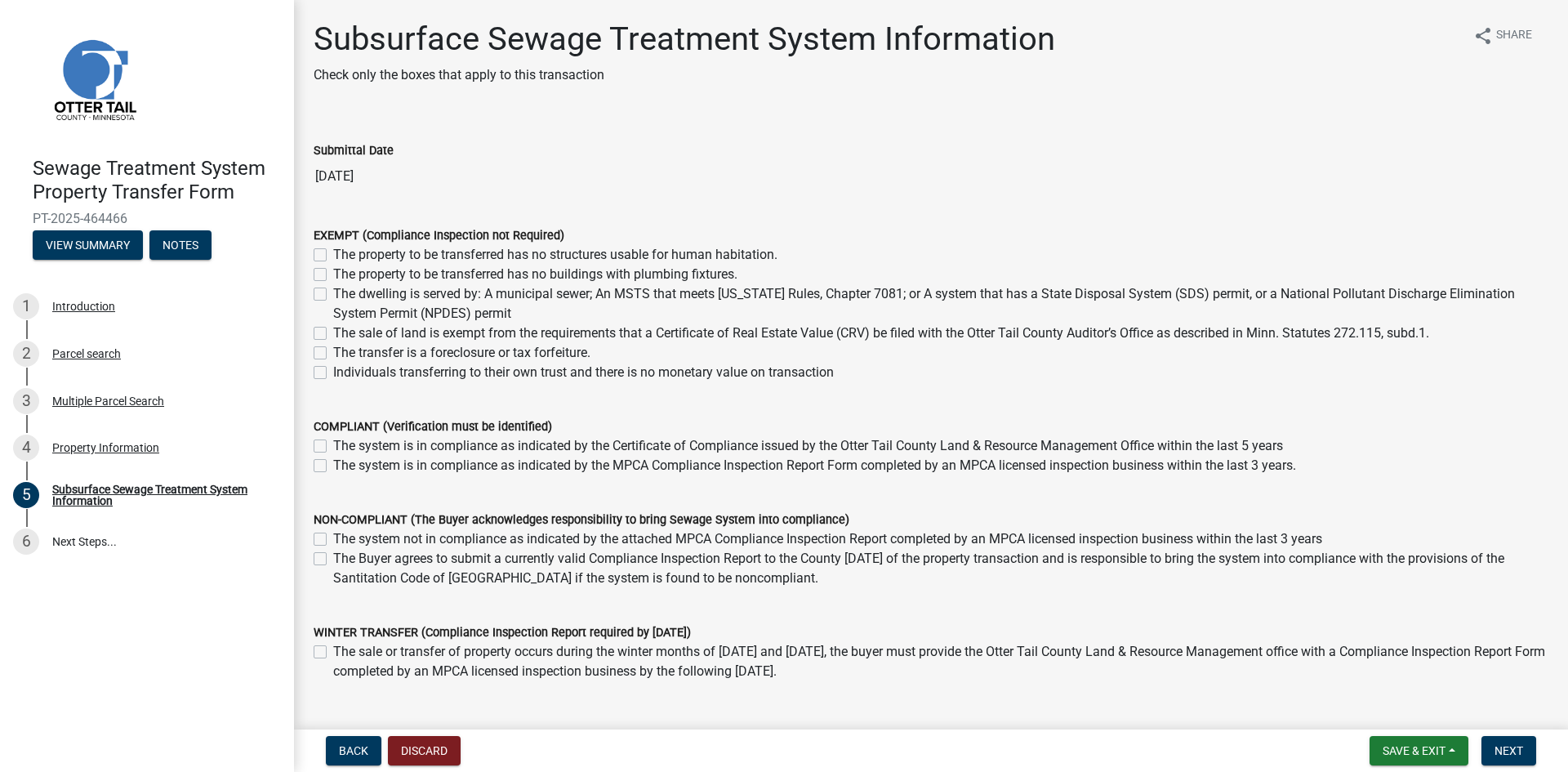
click at [333, 467] on label "The system is in compliance as indicated by the MPCA Compliance Inspection Repo…" at bounding box center [814, 465] width 963 height 19
click at [333, 466] on input "The system is in compliance as indicated by the MPCA Compliance Inspection Repo…" at bounding box center [339, 462] width 11 height 11
checkbox input "true"
checkbox input "false"
checkbox input "true"
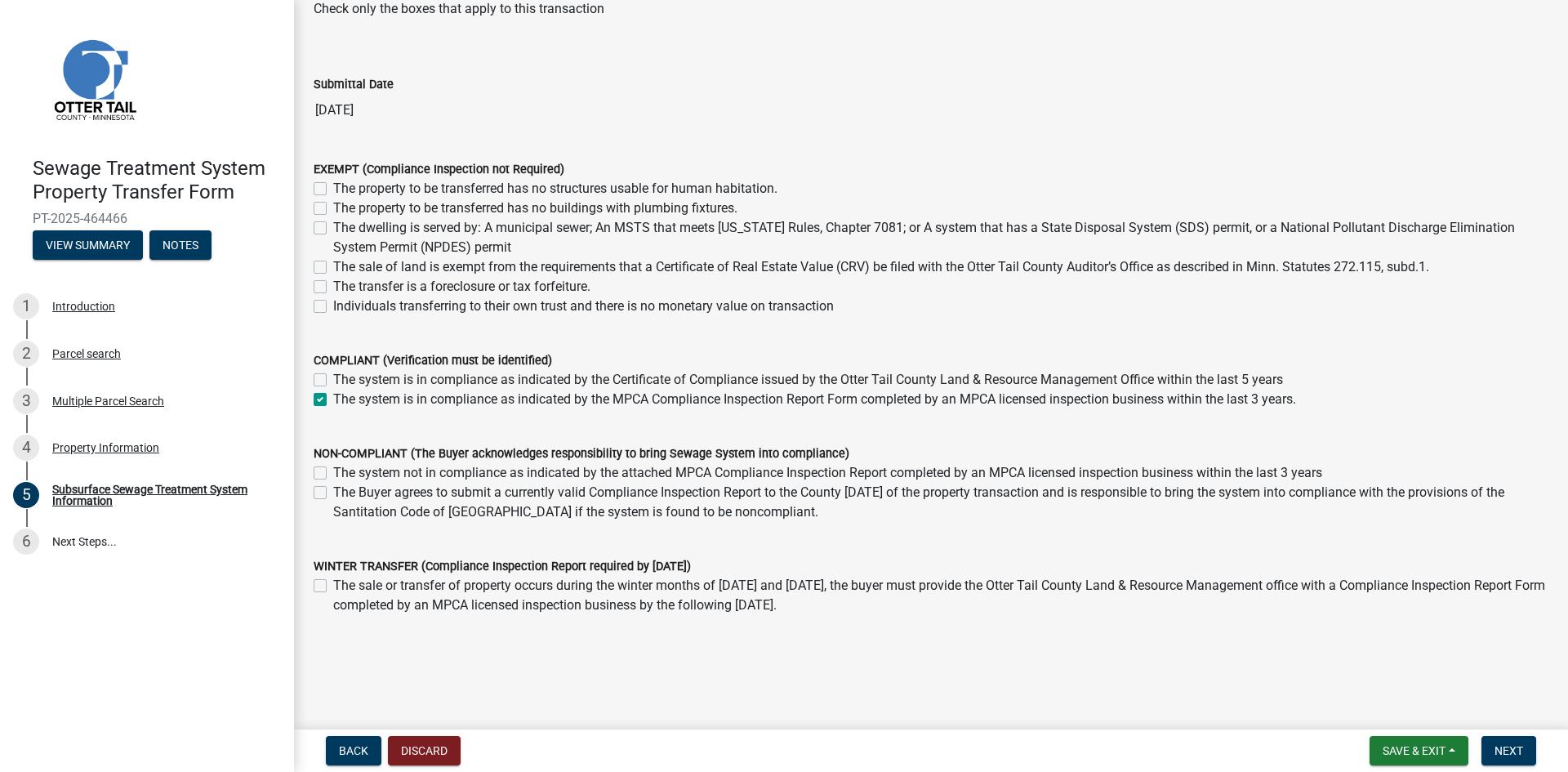
scroll to position [89, 0]
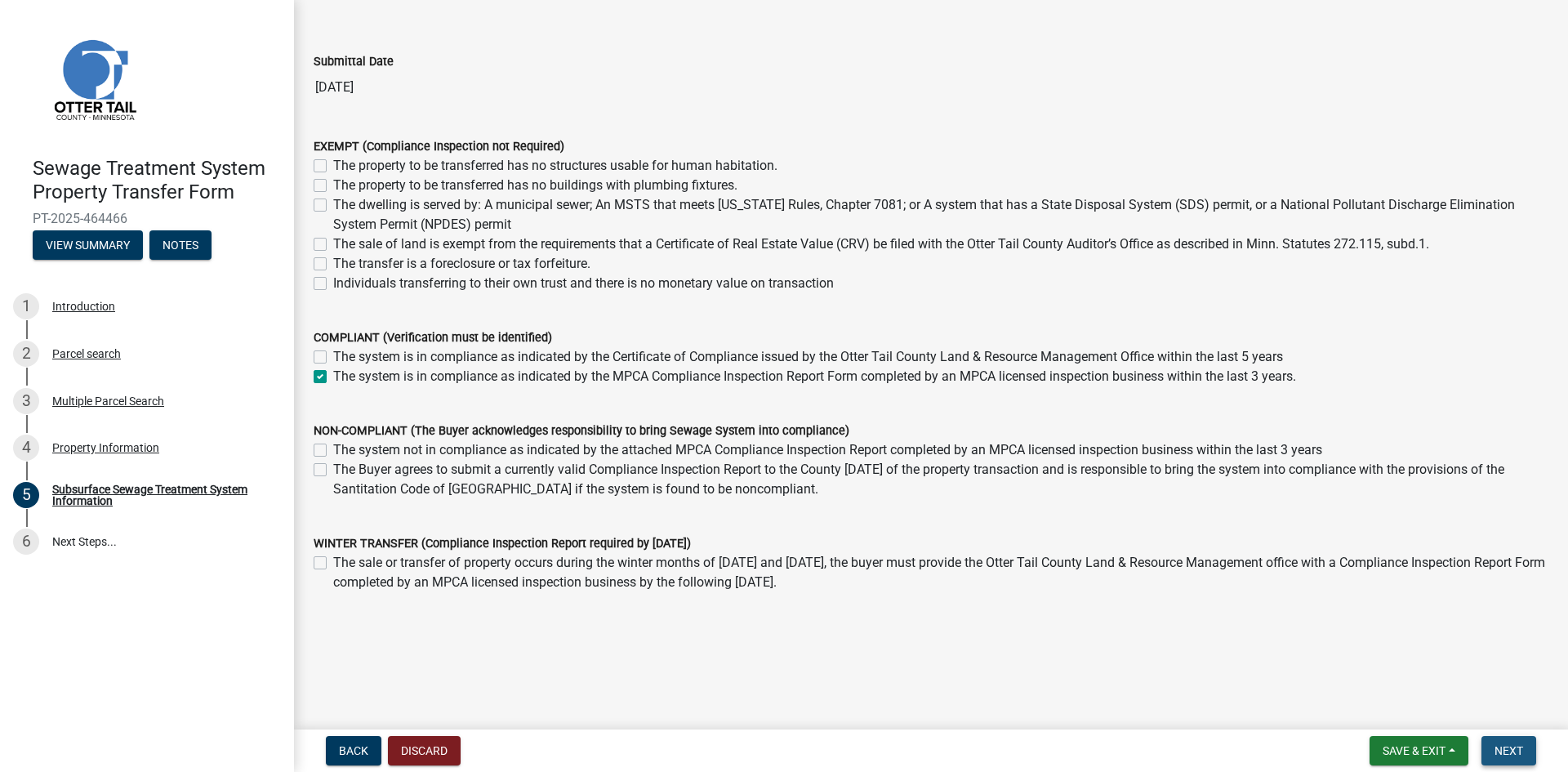
click at [1507, 751] on span "Next" at bounding box center [1508, 751] width 29 height 13
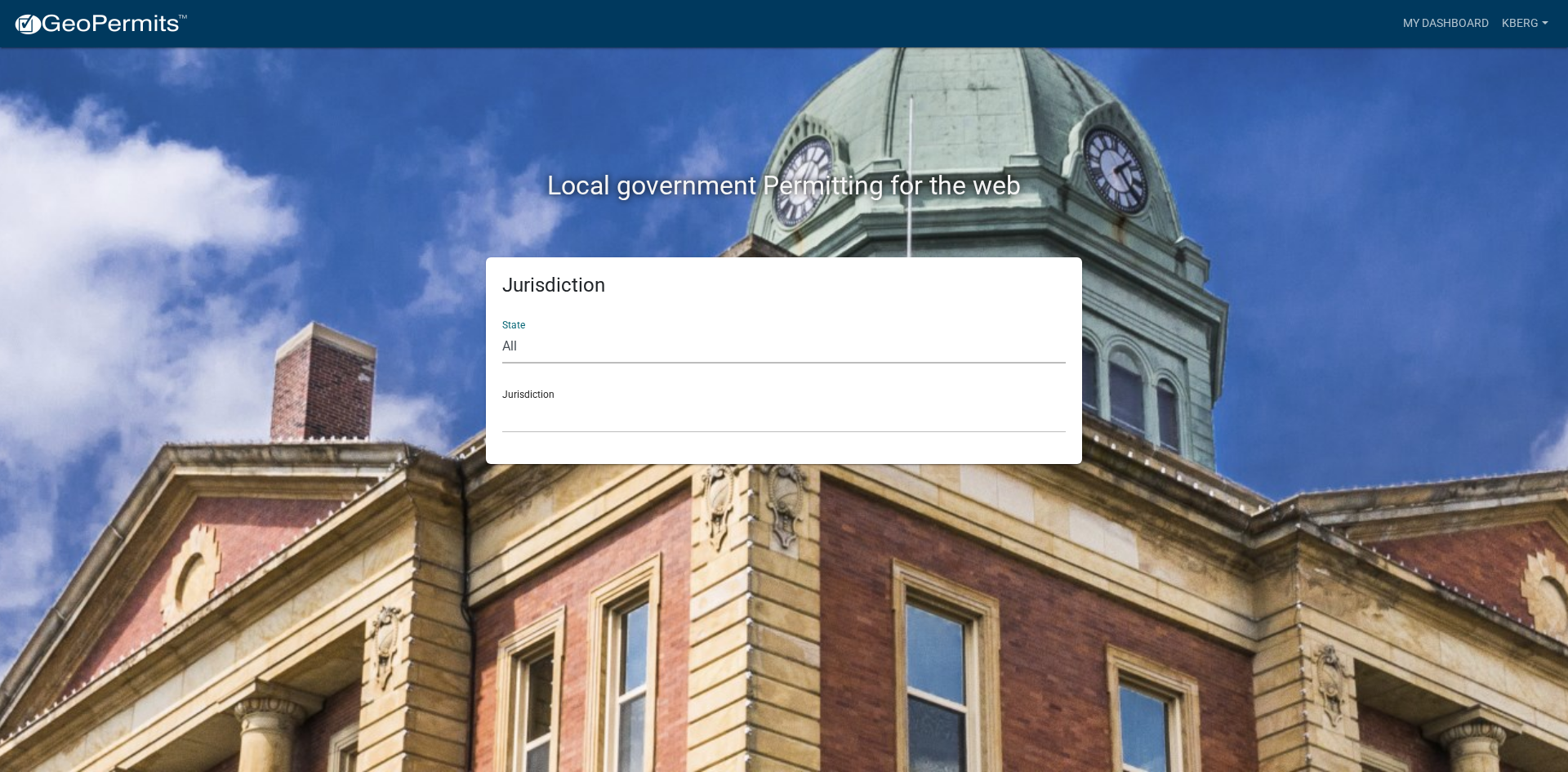
click at [508, 344] on select "All [US_STATE] [US_STATE] [US_STATE] [US_STATE] [US_STATE] [US_STATE] [US_STATE…" at bounding box center [784, 346] width 564 height 33
select select "[US_STATE]"
click at [502, 330] on select "All [US_STATE] [US_STATE] [US_STATE] [US_STATE] [US_STATE] [US_STATE] [US_STATE…" at bounding box center [784, 346] width 564 height 33
click at [523, 415] on select "[GEOGRAPHIC_DATA], [US_STATE] [GEOGRAPHIC_DATA], [US_STATE] [GEOGRAPHIC_DATA], …" at bounding box center [784, 416] width 564 height 33
